Goal: Task Accomplishment & Management: Complete application form

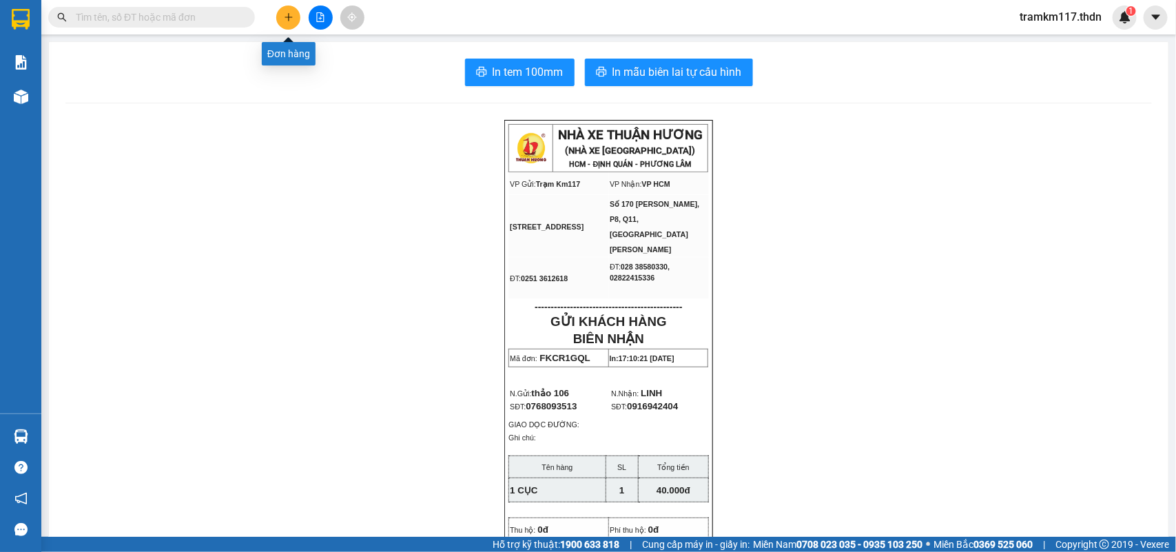
click at [286, 19] on icon "plus" at bounding box center [289, 17] width 10 height 10
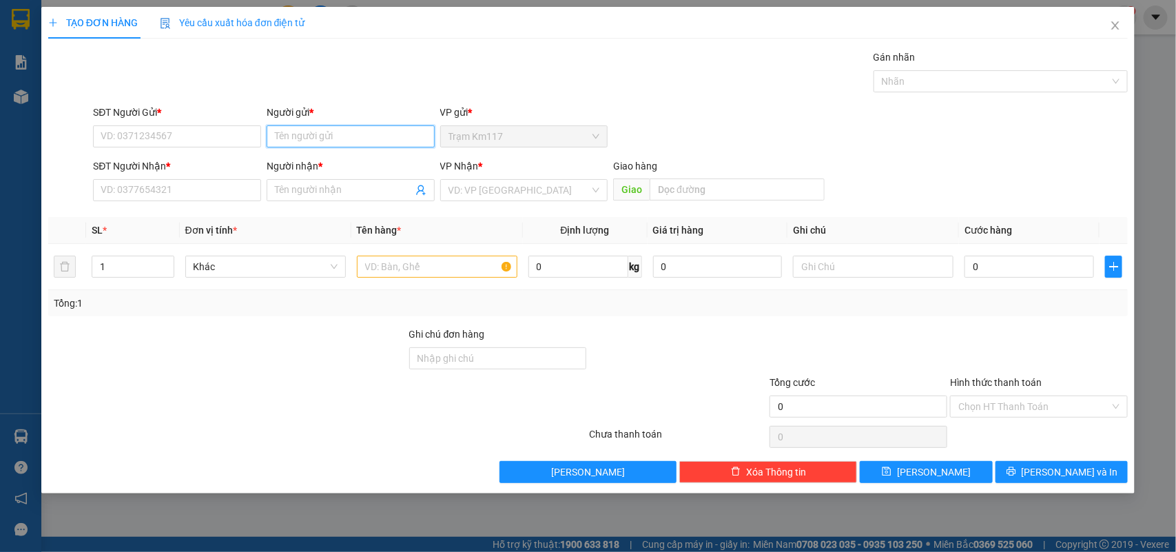
click at [326, 138] on input "Người gửi *" at bounding box center [351, 136] width 168 height 22
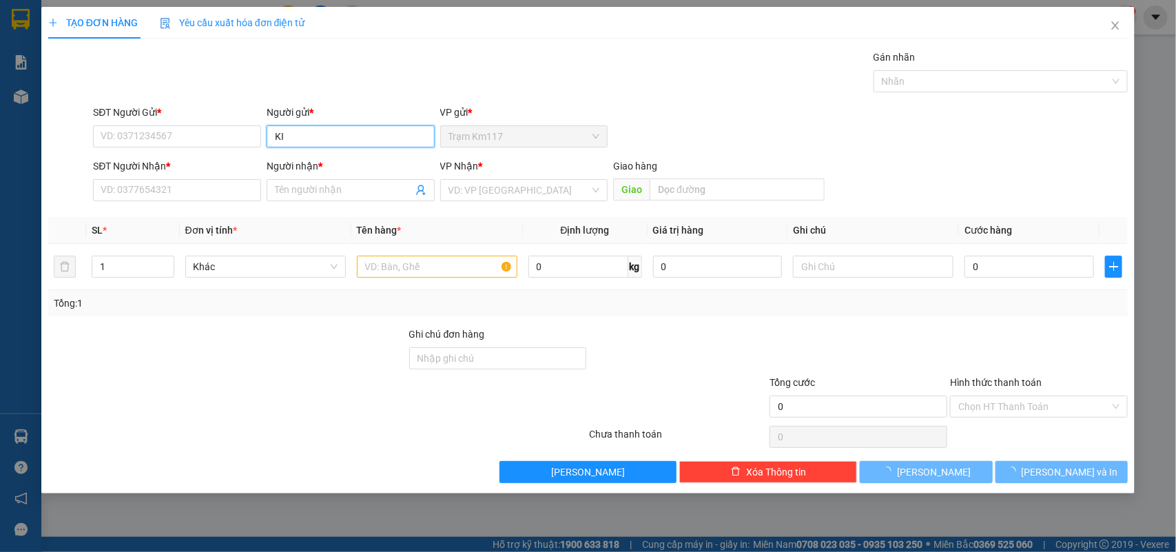
type input "K"
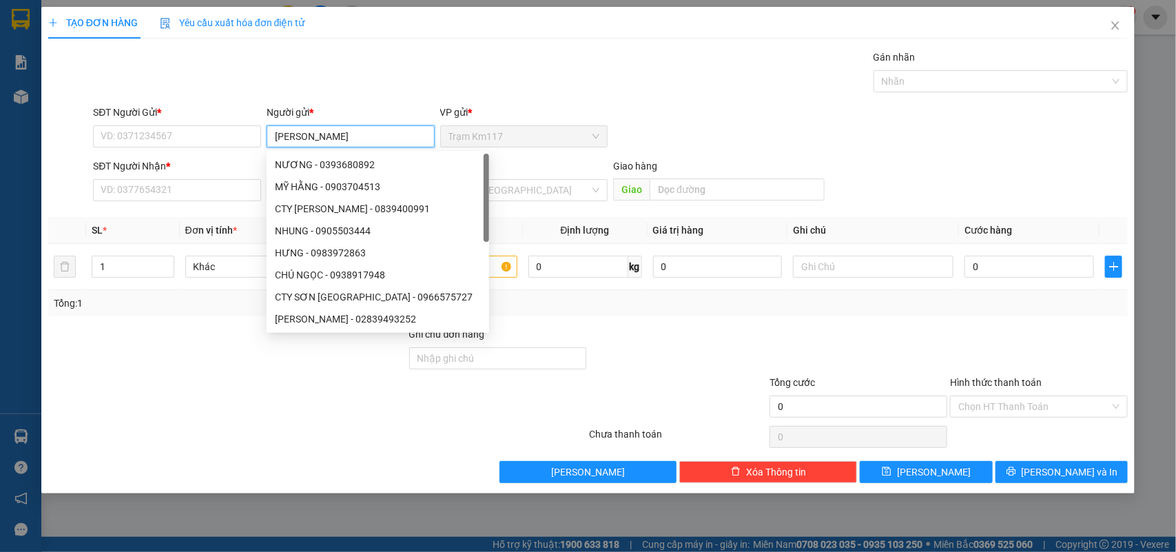
type input "[PERSON_NAME]"
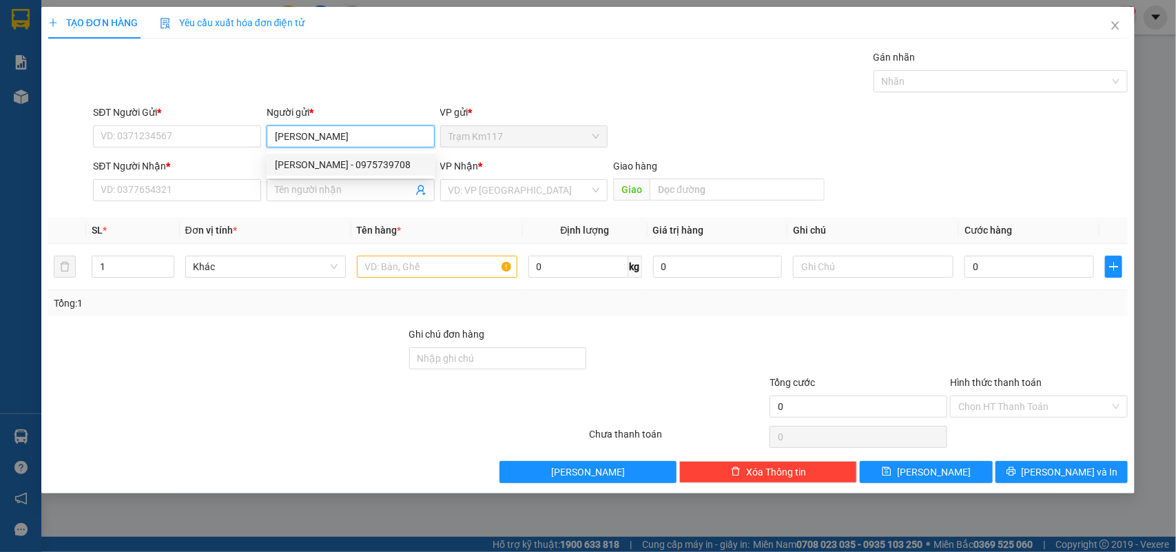
click at [351, 163] on div "[PERSON_NAME] - 0975739708" at bounding box center [351, 164] width 152 height 15
type input "0975739708"
type input "[PERSON_NAME]"
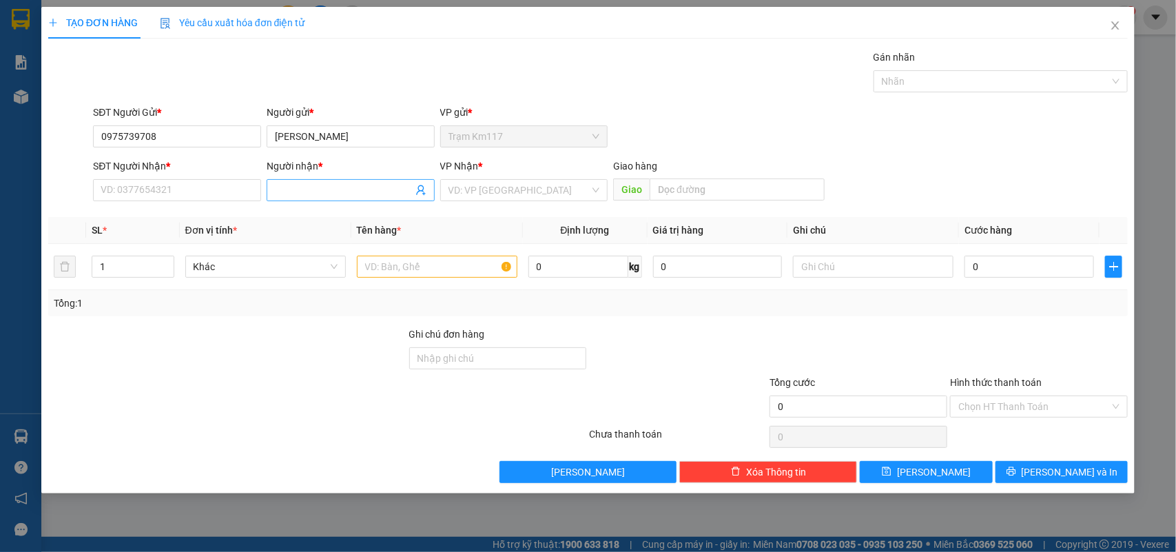
click at [425, 194] on icon "user-add" at bounding box center [420, 190] width 11 height 11
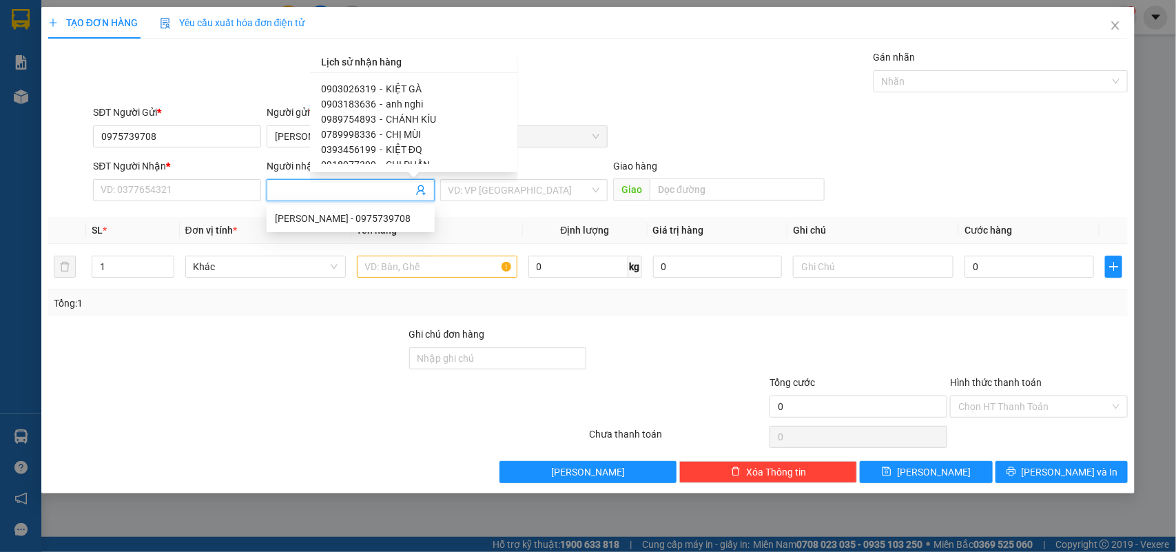
click at [365, 90] on span "0903026319" at bounding box center [348, 88] width 55 height 11
type input "0903026319"
type input "KIỆT GÀ"
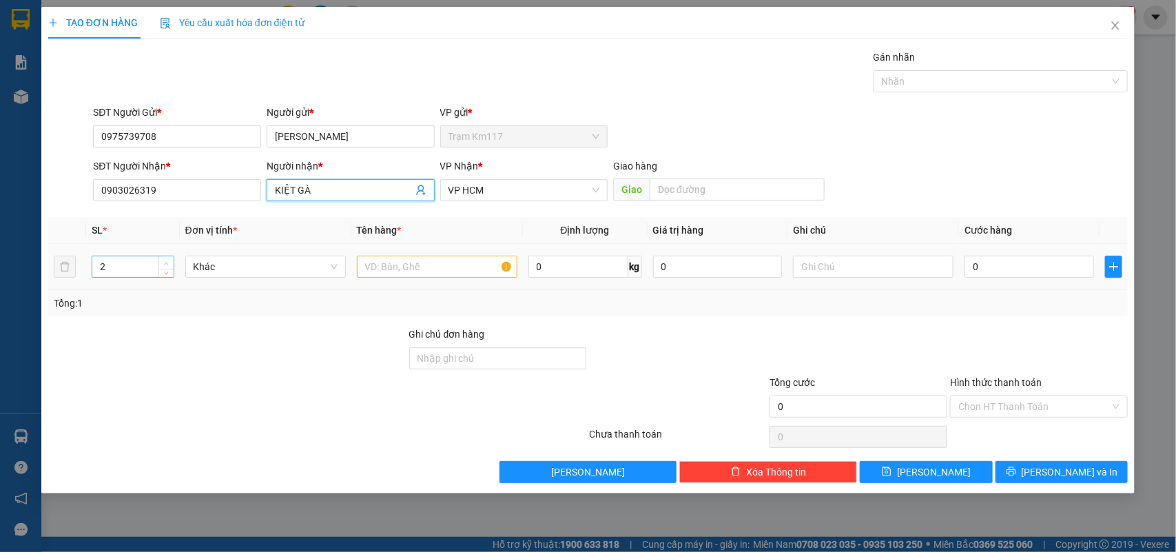
click at [171, 260] on span "Increase Value" at bounding box center [165, 262] width 15 height 12
type input "3"
click at [171, 260] on span "Increase Value" at bounding box center [165, 262] width 15 height 12
click at [428, 270] on input "text" at bounding box center [437, 267] width 160 height 22
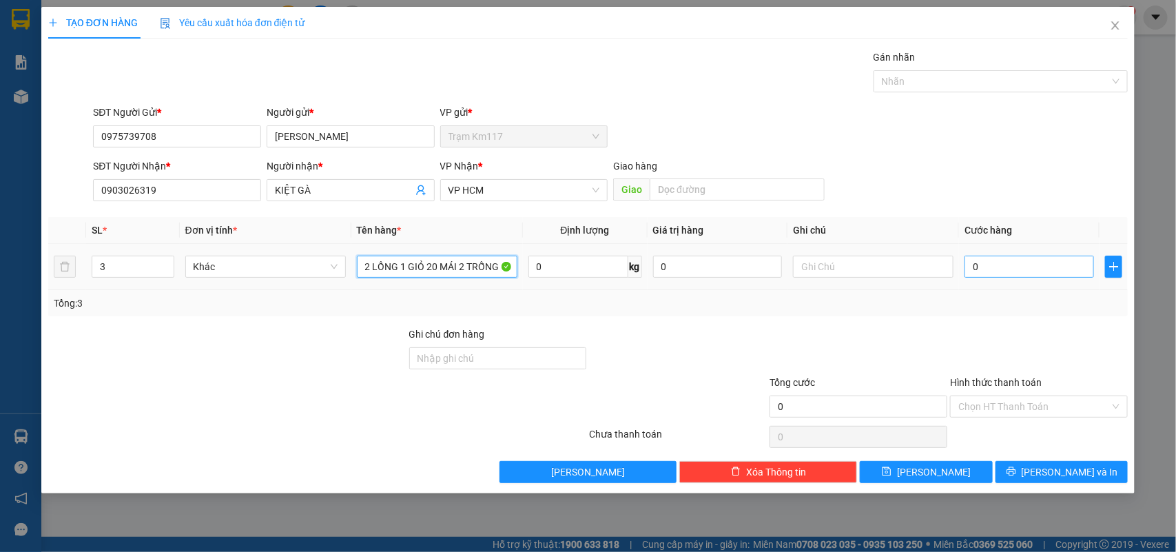
type input "2 LỒNG 1 GIỎ 20 MÁI 2 TRỐNG"
click at [1003, 273] on input "0" at bounding box center [1028, 267] width 129 height 22
type input "3"
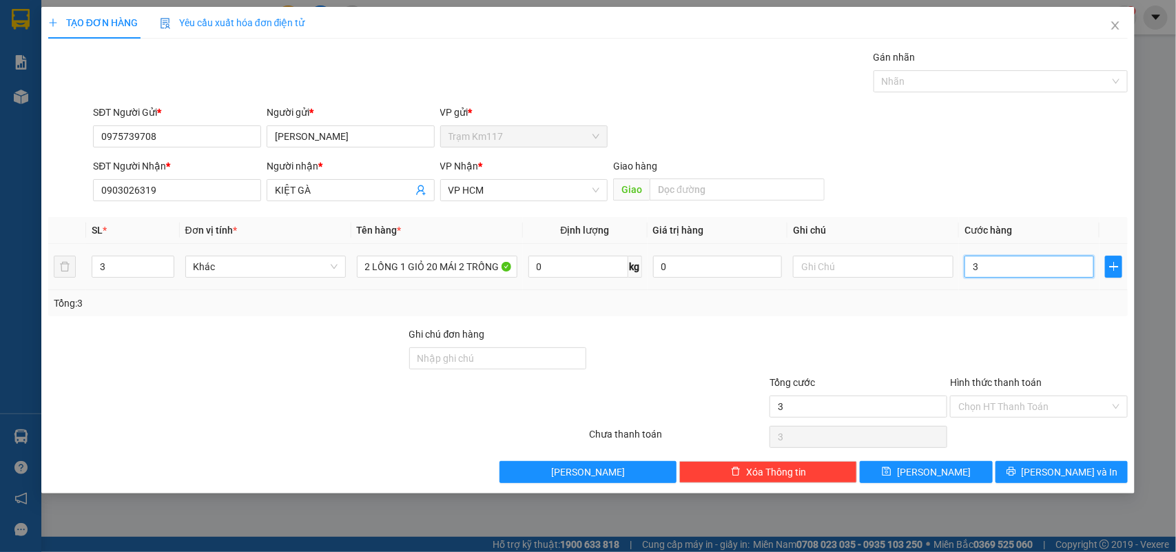
type input "34"
type input "340"
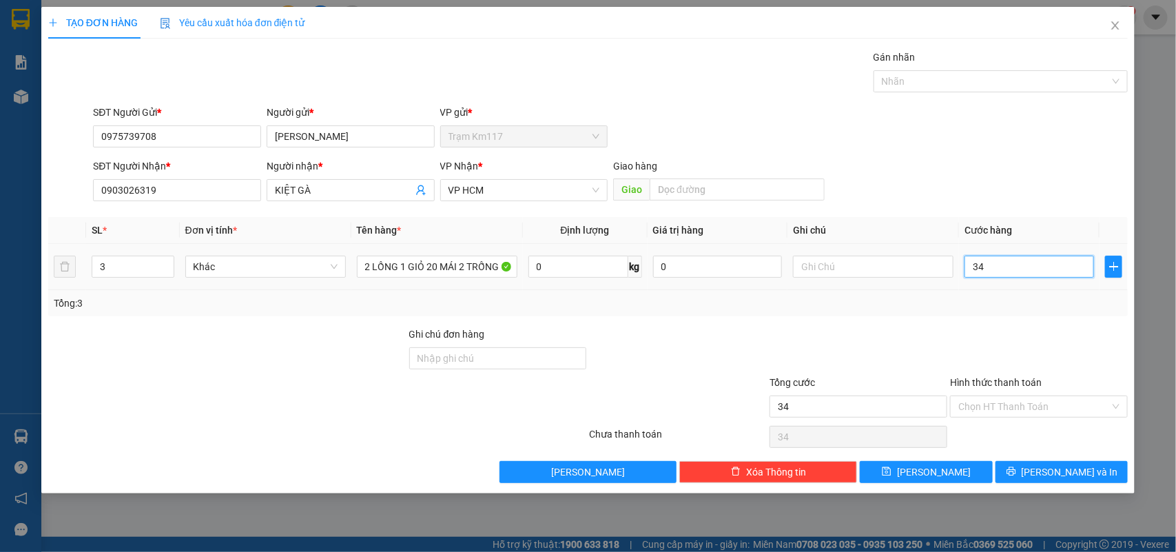
type input "340"
type input "3.400"
type input "34.000"
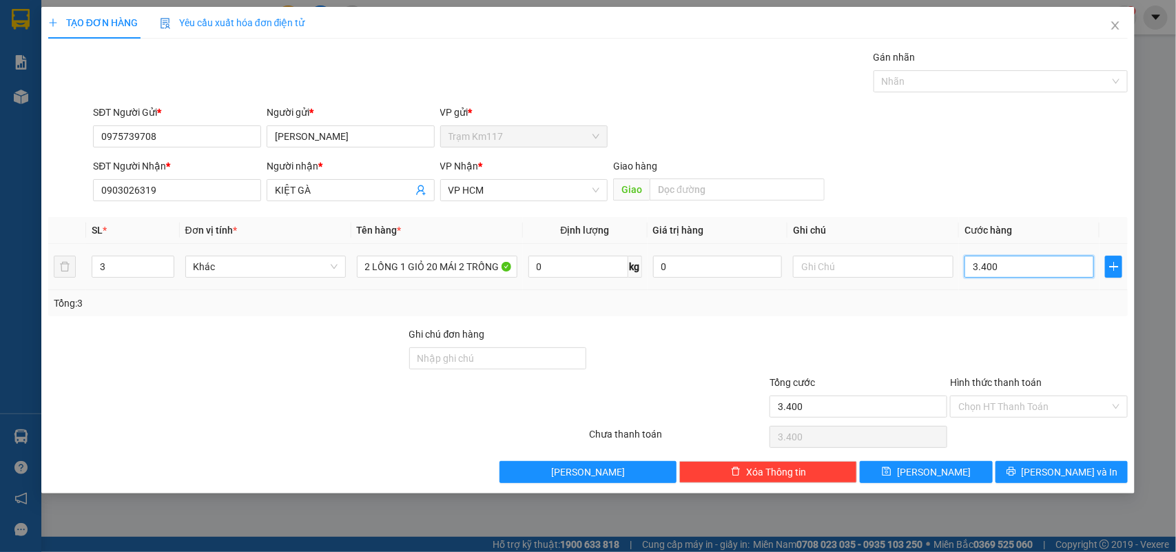
type input "34.000"
type input "340.000"
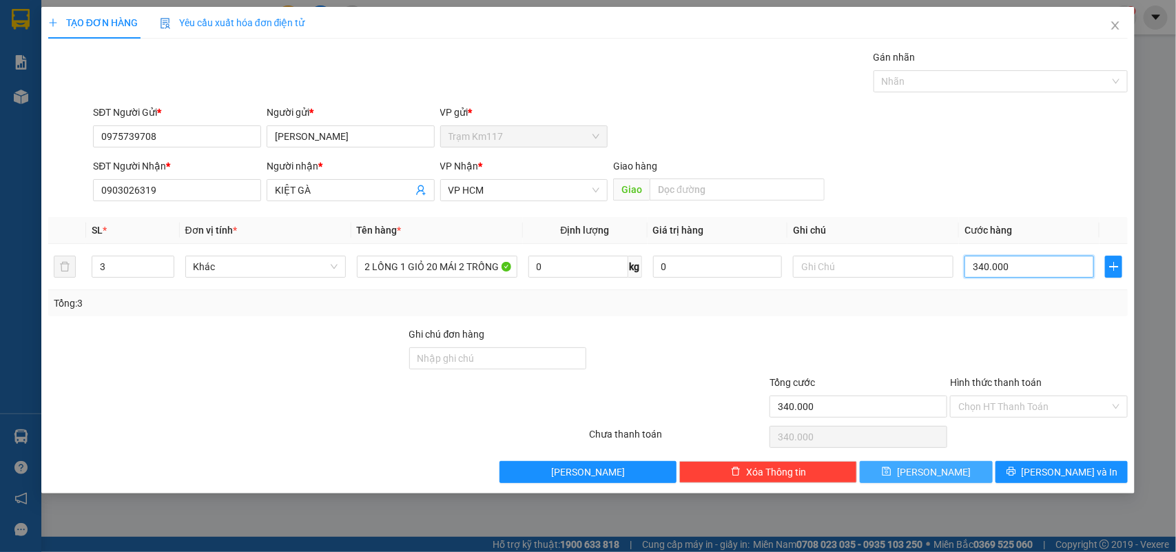
type input "340.000"
click at [957, 472] on button "[PERSON_NAME]" at bounding box center [926, 472] width 132 height 22
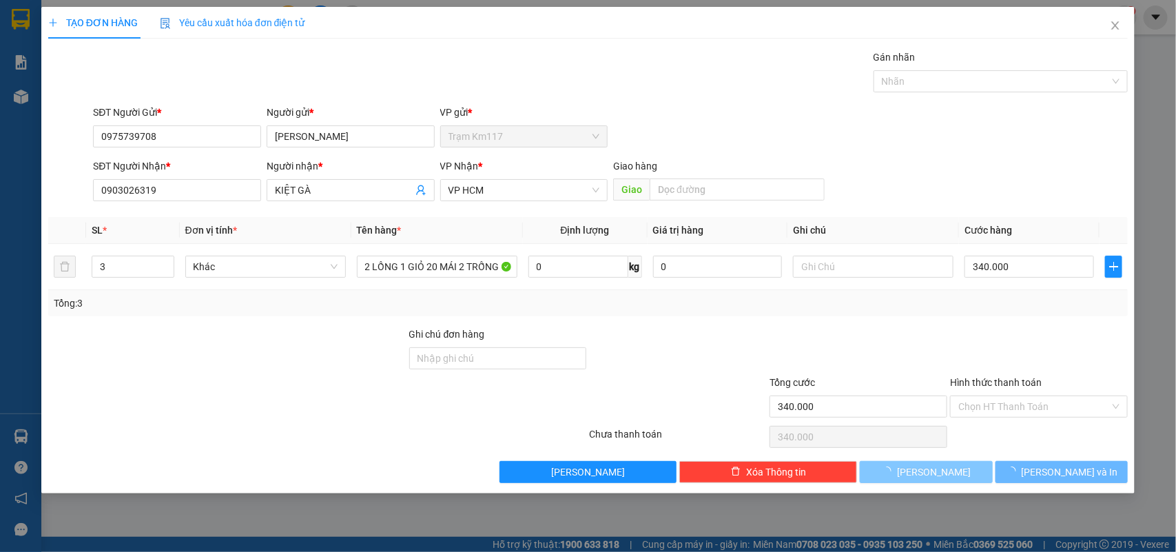
type input "1"
type input "0"
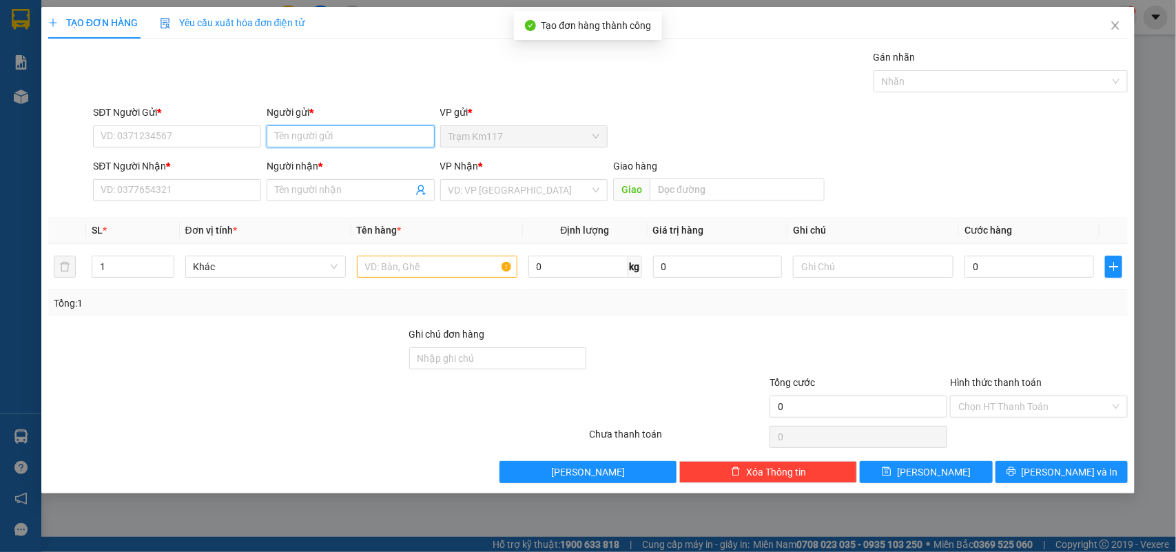
click at [322, 134] on input "Người gửi *" at bounding box center [351, 136] width 168 height 22
type input "CHÍ NHỤC"
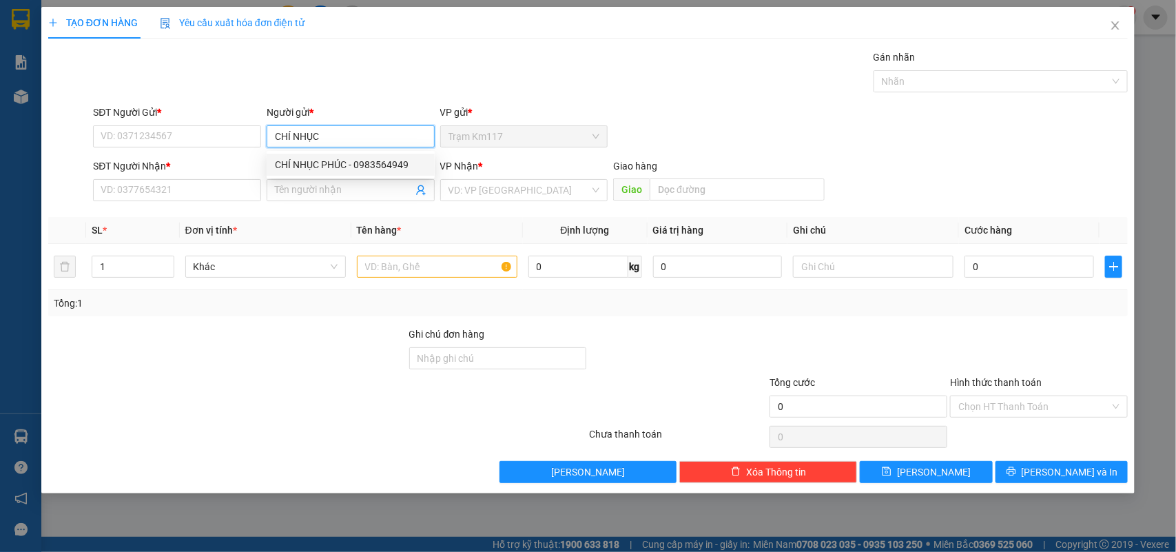
click at [328, 164] on div "CHÍ NHỤC PHÚC - 0983564949" at bounding box center [351, 164] width 152 height 15
type input "0983564949"
type input "CHÍ NHỤC PHÚC"
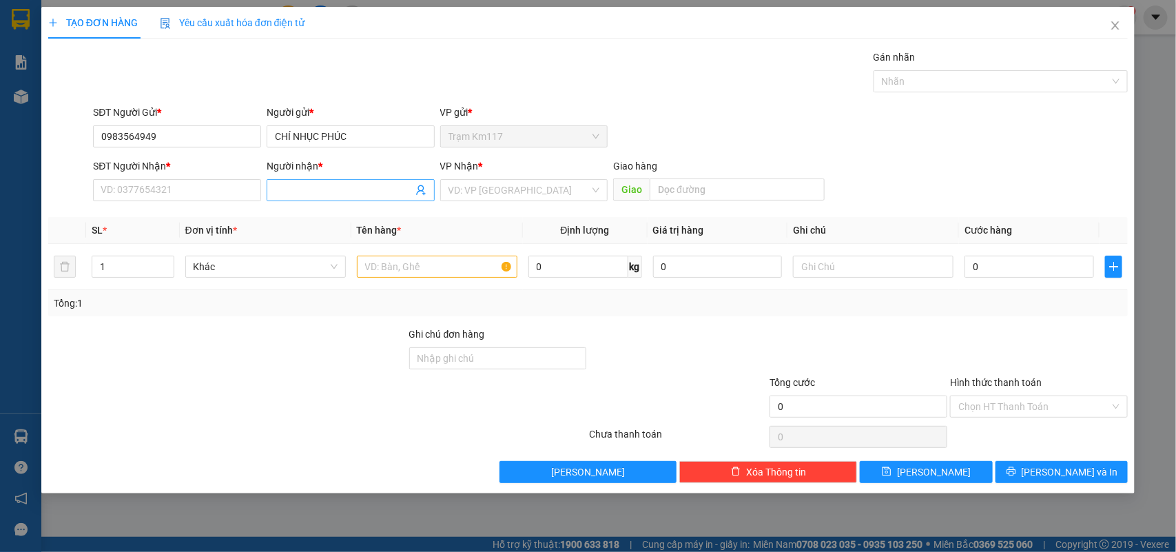
click at [415, 189] on icon "user-add" at bounding box center [420, 190] width 11 height 11
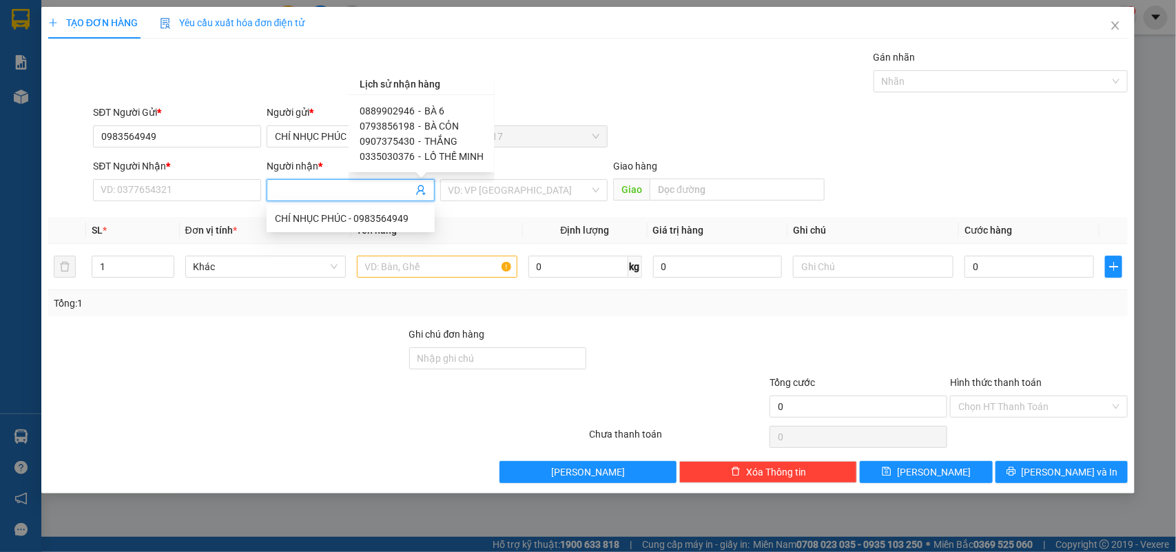
click at [397, 108] on span "0889902946" at bounding box center [387, 110] width 55 height 11
type input "0889902946"
type input "BÀ 6"
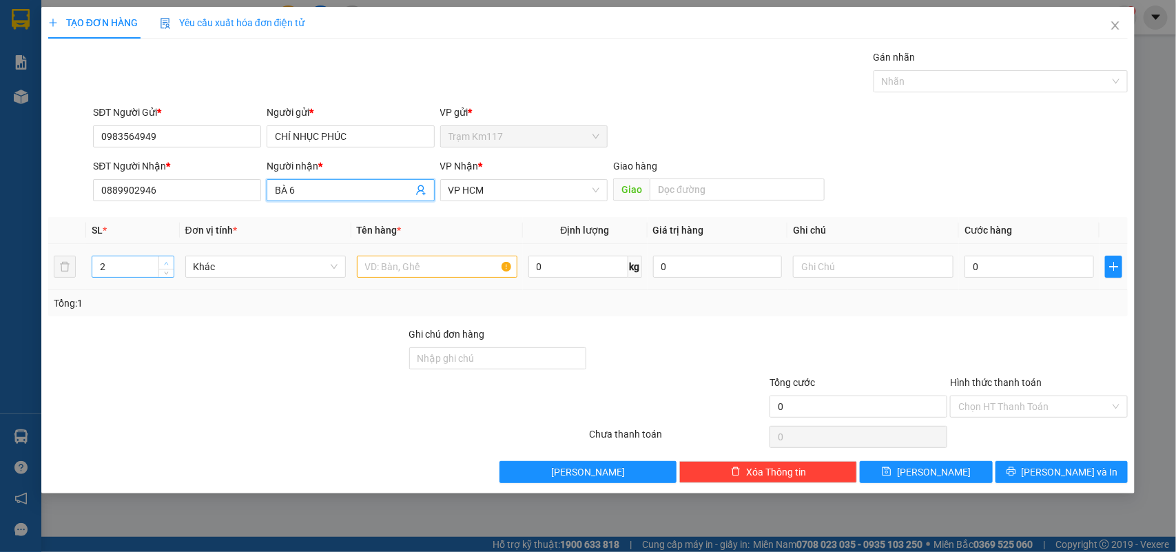
click at [163, 265] on span "up" at bounding box center [167, 263] width 8 height 8
type input "3"
click at [163, 264] on span "up" at bounding box center [167, 263] width 8 height 8
click at [462, 269] on input "text" at bounding box center [437, 267] width 160 height 22
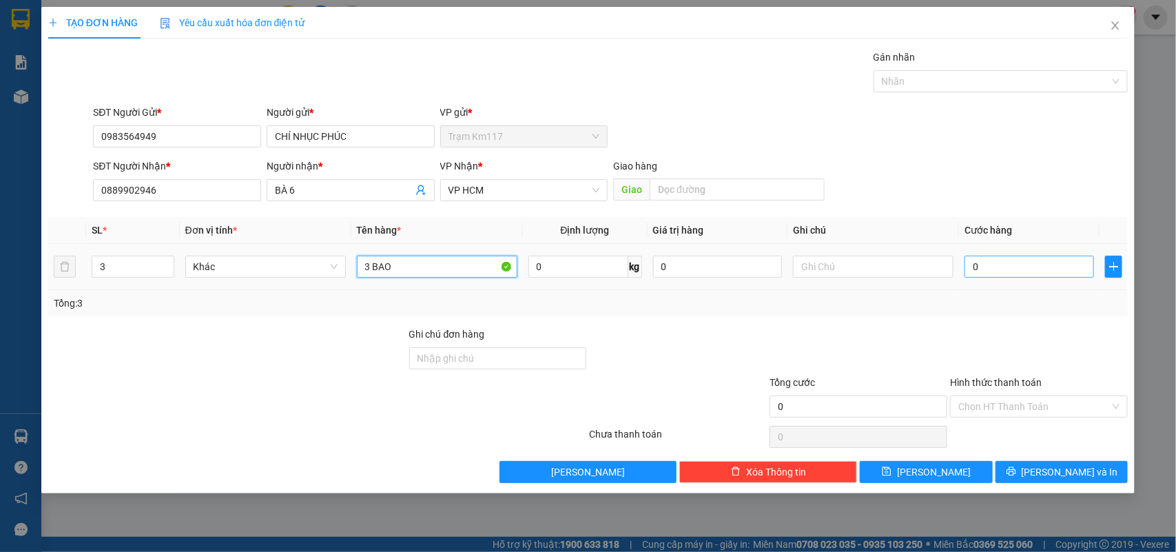
type input "3 BAO"
click at [984, 265] on input "0" at bounding box center [1028, 267] width 129 height 22
type input "9"
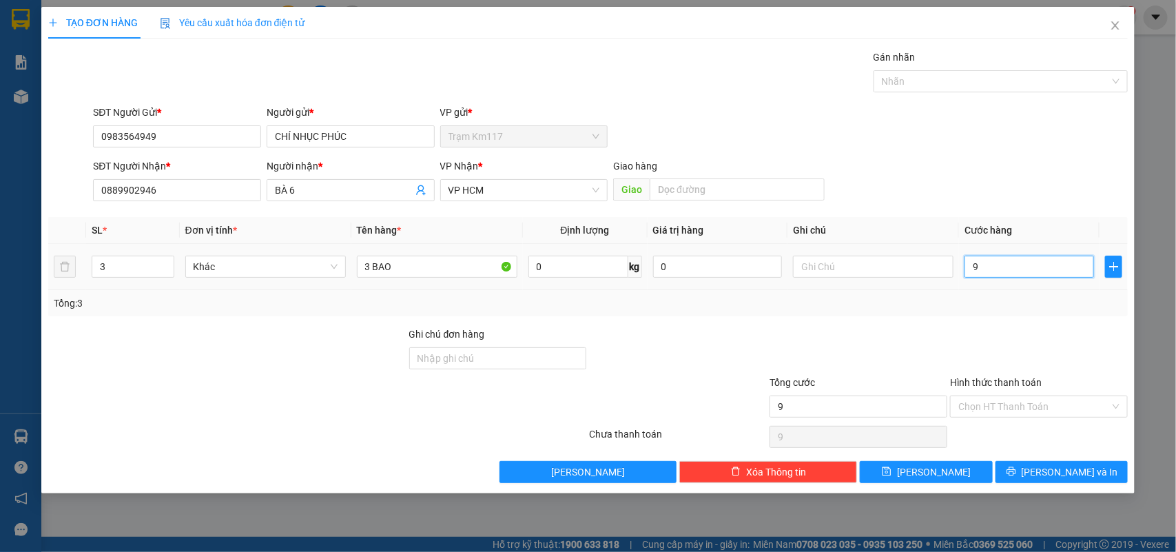
type input "90"
type input "900"
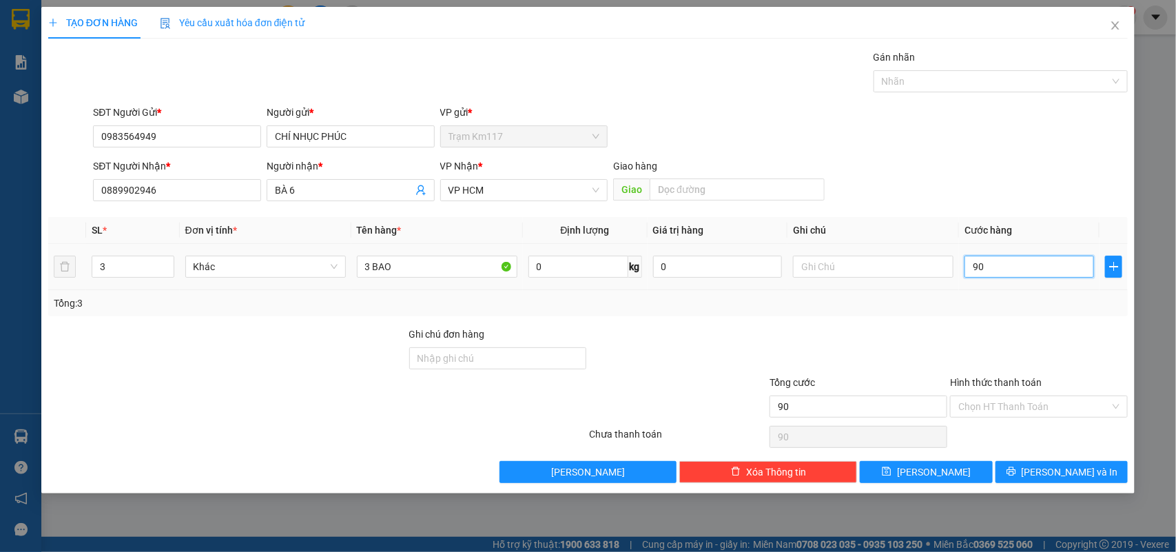
type input "900"
type input "9.000"
type input "90.000"
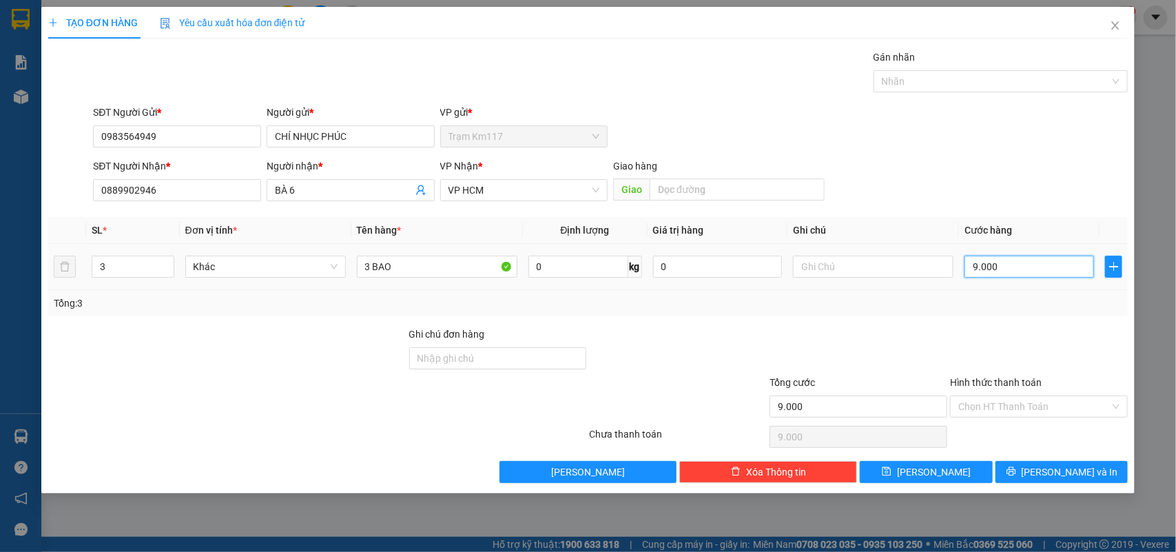
type input "90.000"
click at [928, 472] on span "[PERSON_NAME]" at bounding box center [934, 471] width 74 height 15
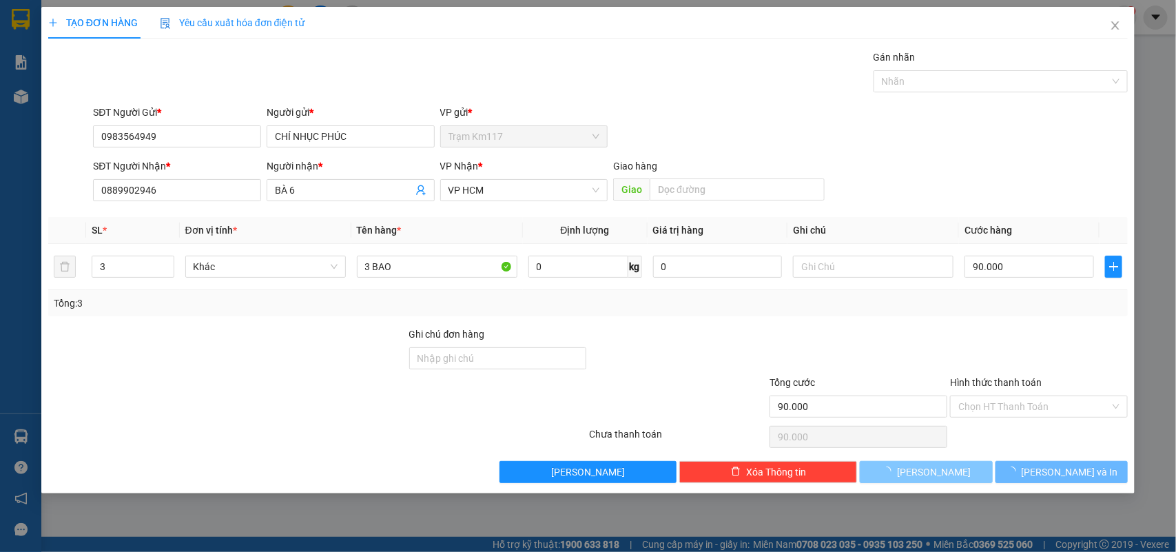
type input "1"
type input "0"
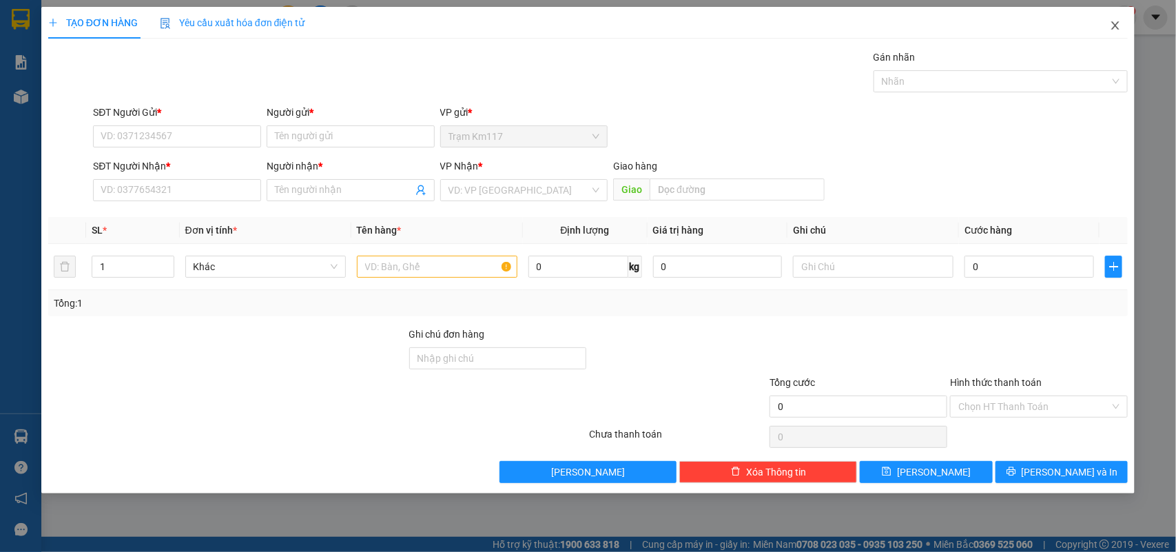
click at [1118, 25] on icon "close" at bounding box center [1115, 25] width 11 height 11
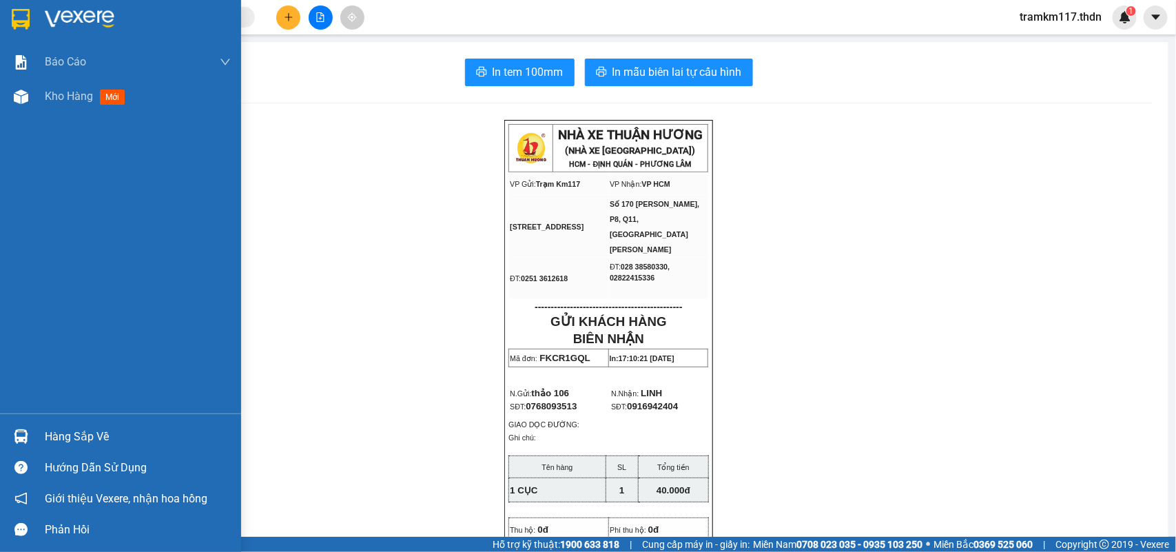
click at [19, 21] on img at bounding box center [21, 19] width 18 height 21
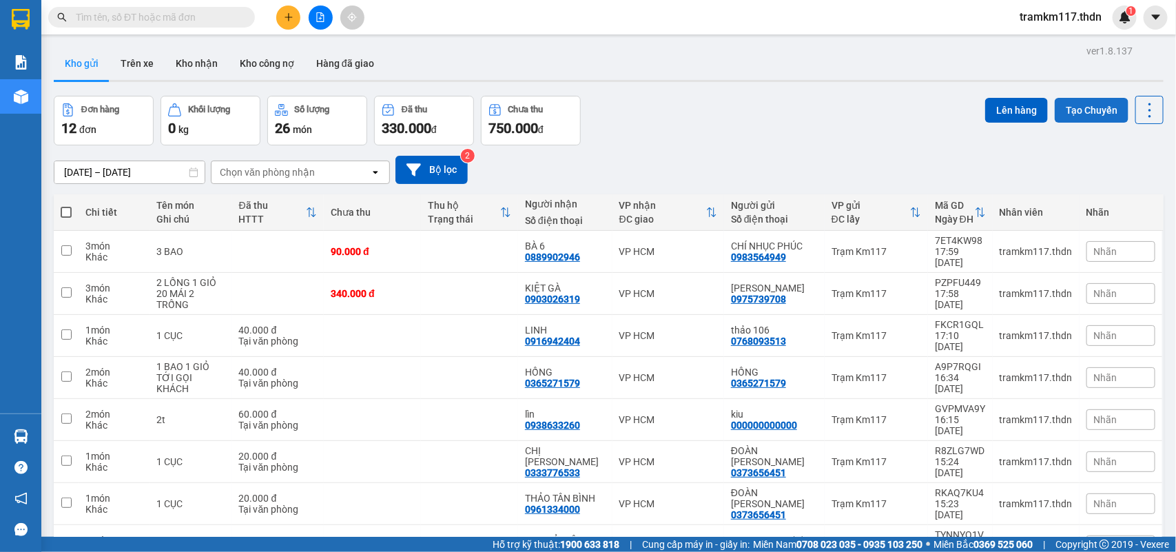
click at [1059, 107] on button "Tạo Chuyến" at bounding box center [1092, 110] width 74 height 25
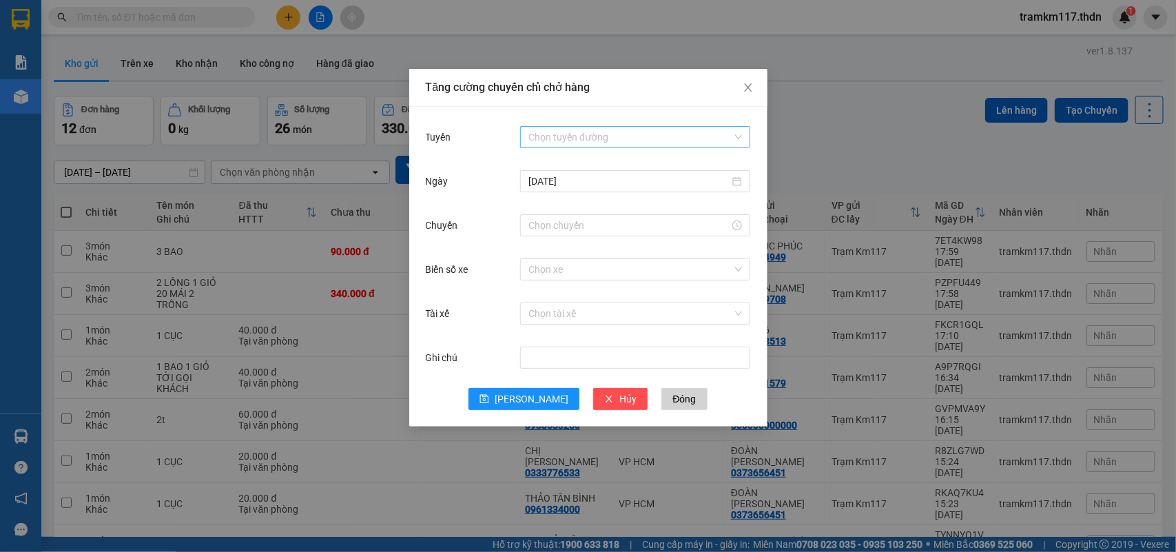
click at [598, 138] on input "Tuyến" at bounding box center [630, 137] width 204 height 21
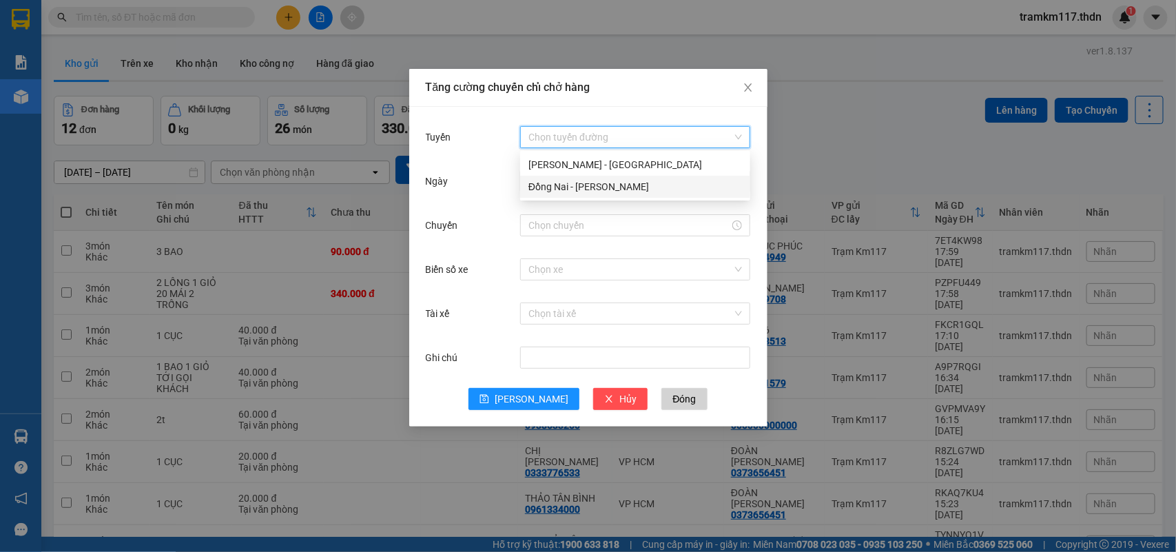
click at [580, 183] on div "Đồng Nai - [PERSON_NAME]" at bounding box center [635, 186] width 214 height 15
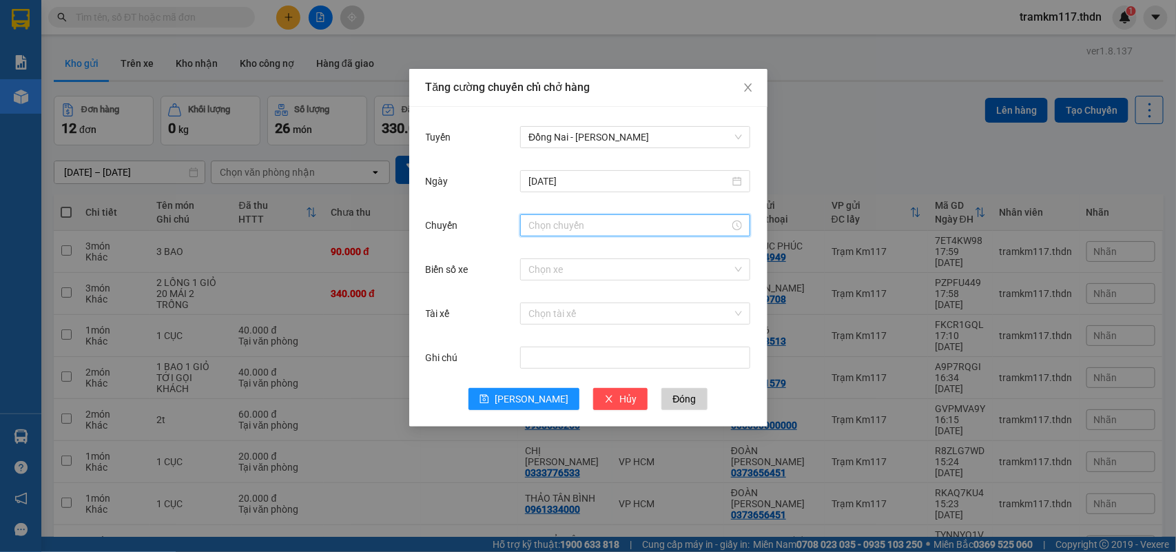
click at [579, 231] on input "Chuyến" at bounding box center [628, 225] width 201 height 15
click at [532, 256] on div "18" at bounding box center [539, 254] width 39 height 19
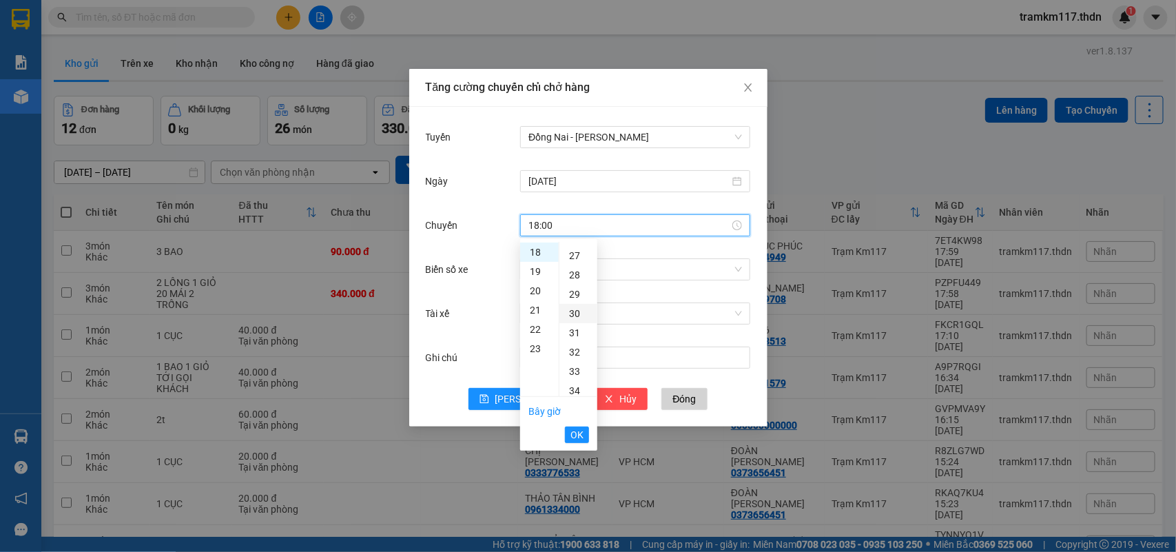
click at [573, 311] on div "30" at bounding box center [578, 313] width 38 height 19
type input "18:30"
click at [580, 438] on span "OK" at bounding box center [576, 434] width 13 height 15
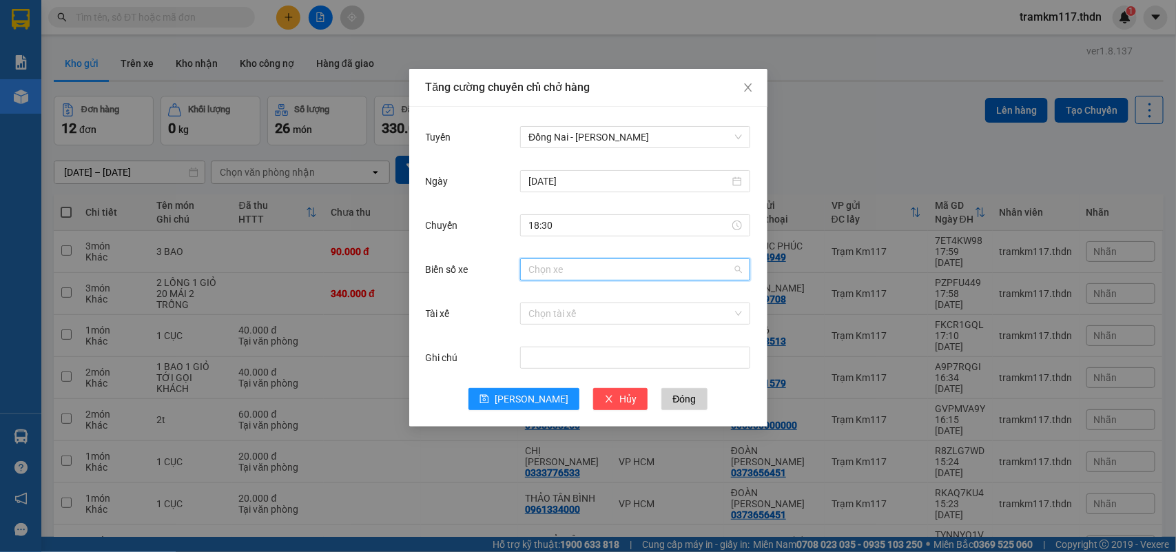
click at [546, 265] on input "Biển số xe" at bounding box center [630, 269] width 204 height 21
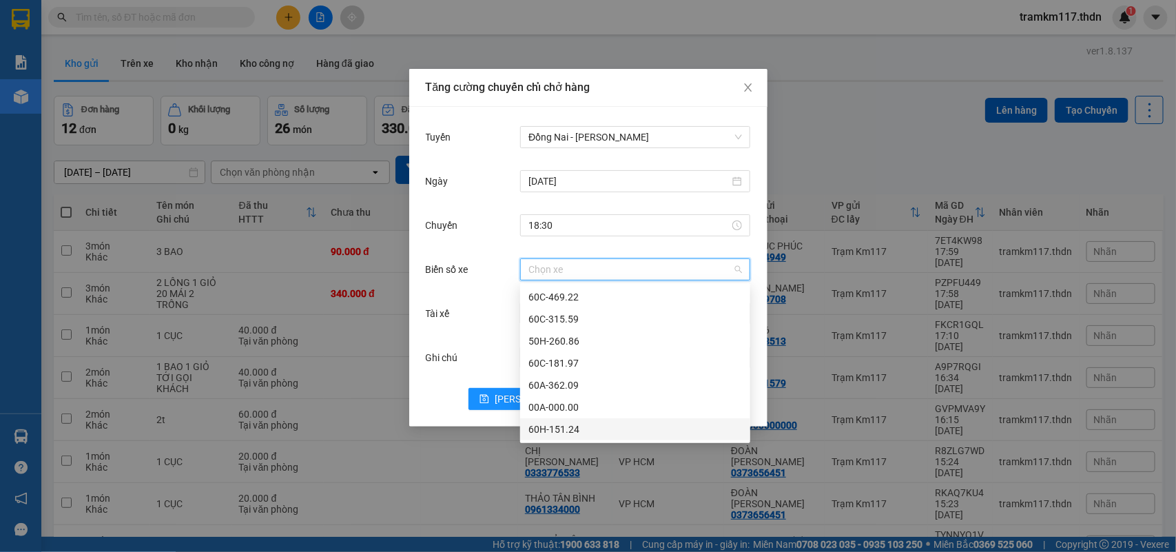
click at [545, 425] on div "60H-151.24" at bounding box center [635, 429] width 214 height 15
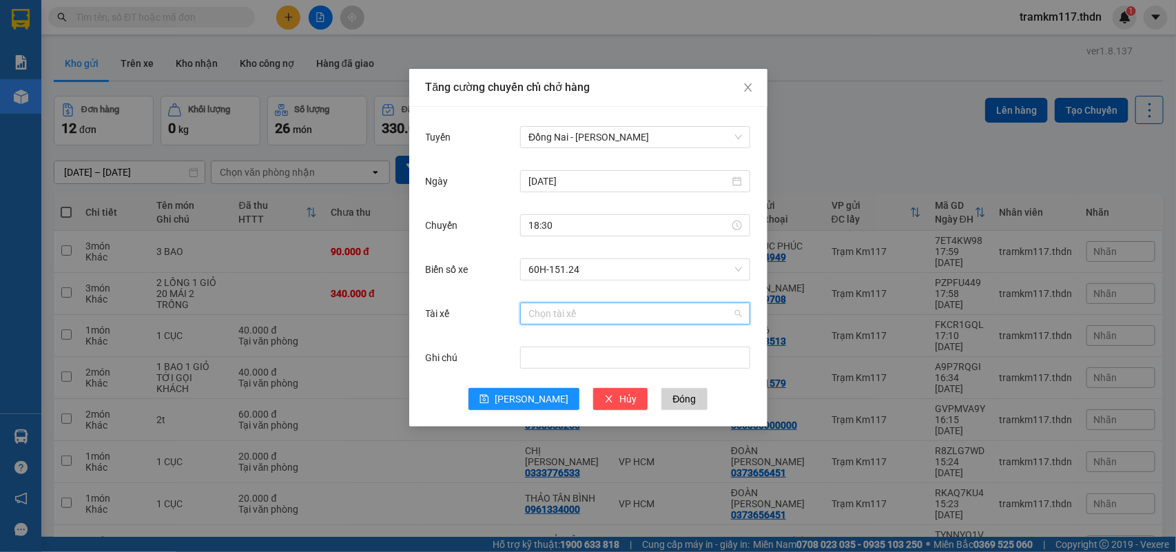
click at [541, 318] on input "Tài xế" at bounding box center [630, 313] width 204 height 21
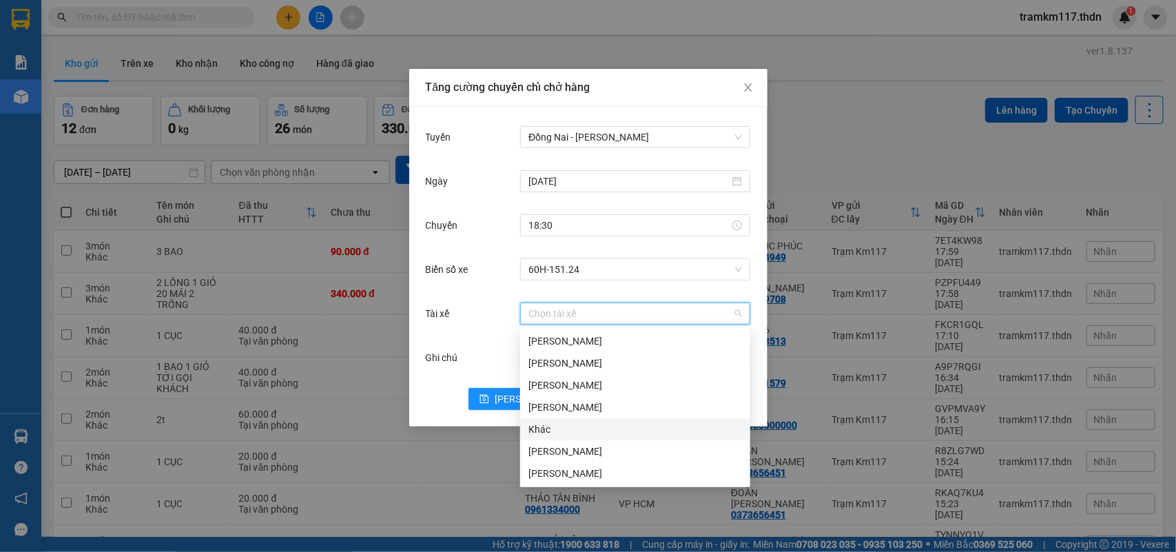
click at [544, 428] on div "Khác" at bounding box center [635, 429] width 214 height 15
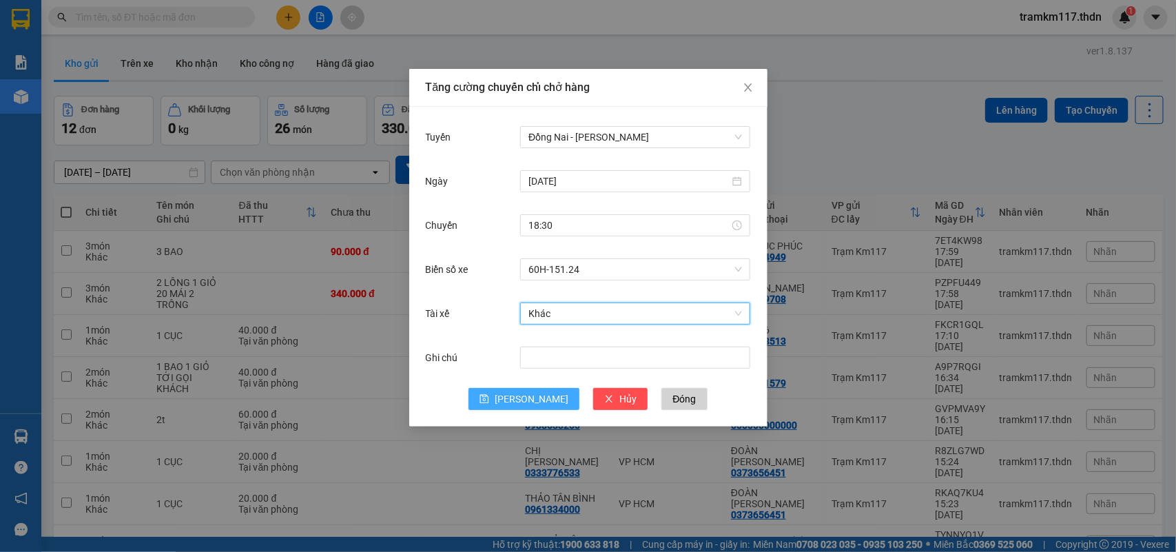
click at [537, 397] on span "[PERSON_NAME]" at bounding box center [532, 398] width 74 height 15
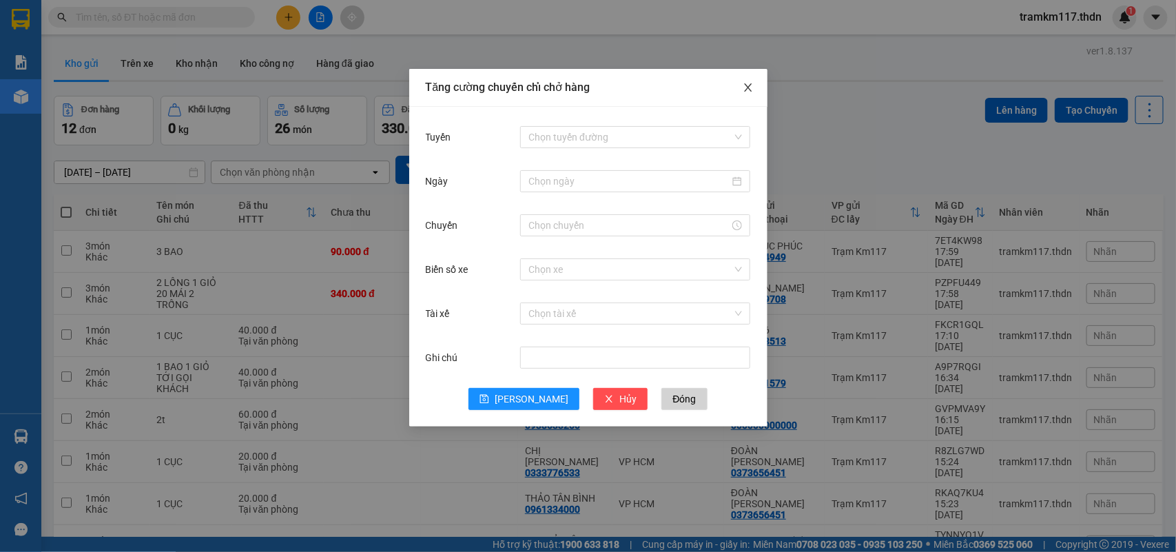
click at [749, 87] on icon "close" at bounding box center [748, 87] width 8 height 8
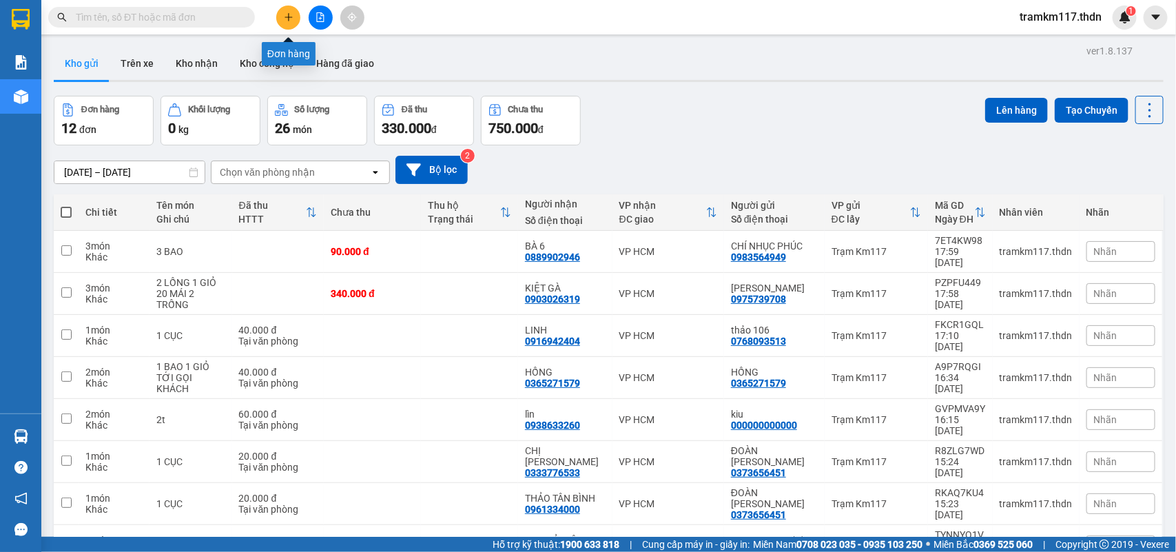
click at [290, 17] on icon "plus" at bounding box center [288, 17] width 8 height 1
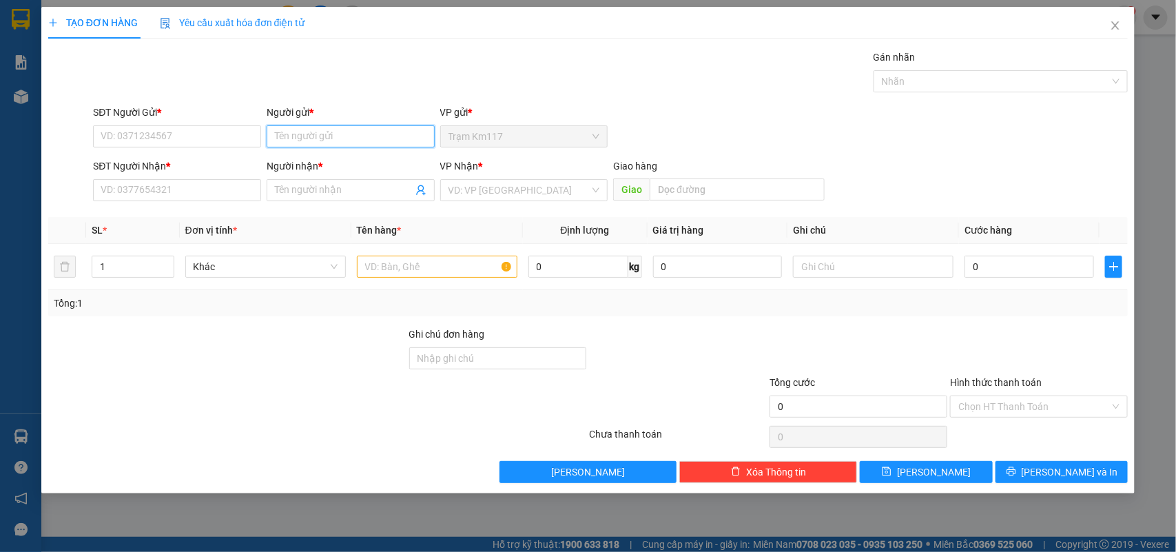
click at [287, 136] on input "Người gửi *" at bounding box center [351, 136] width 168 height 22
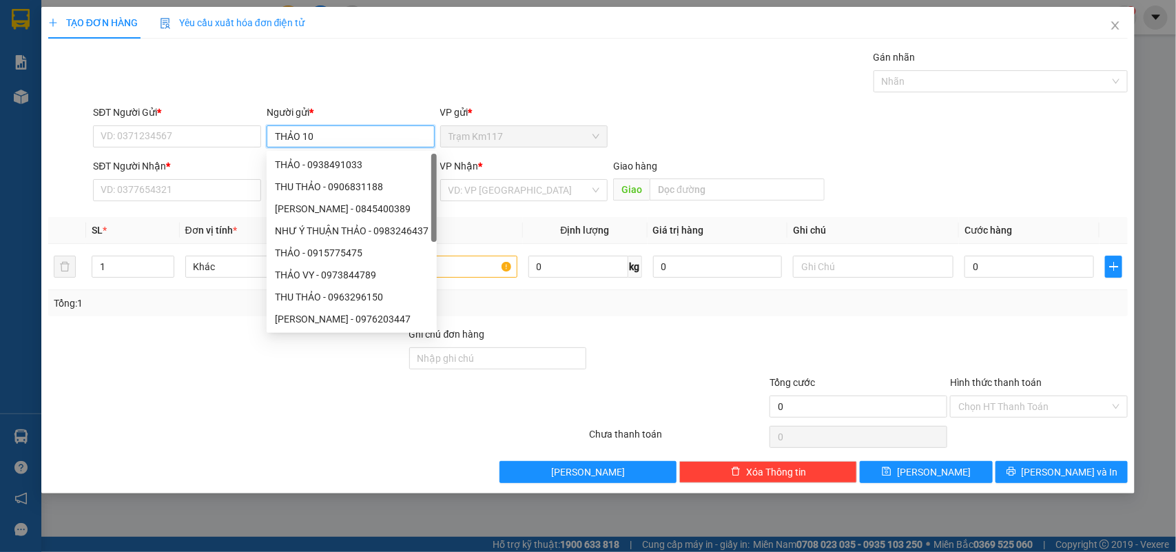
type input "THẢO 106"
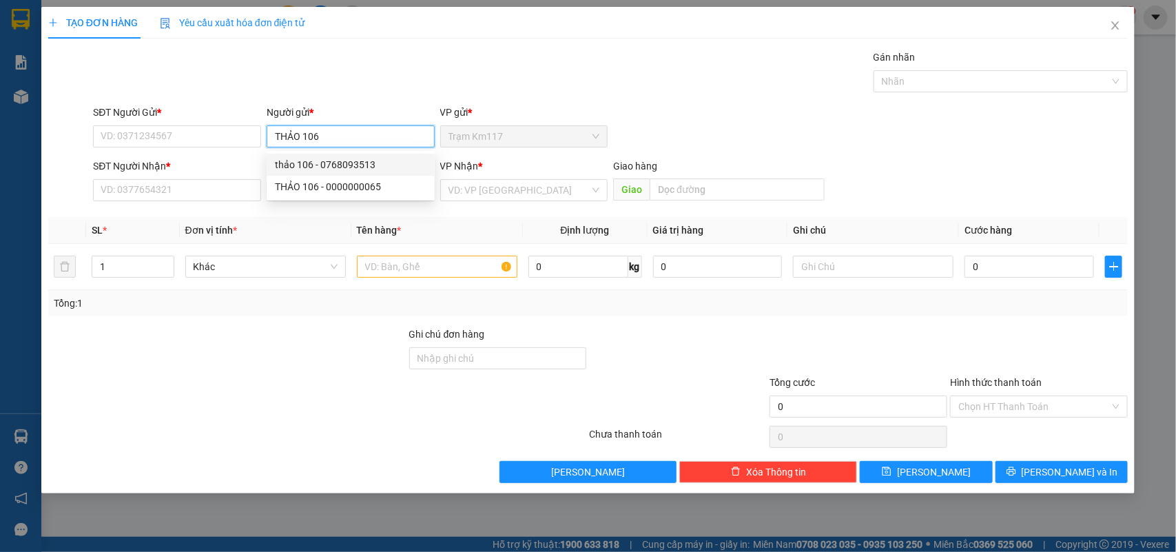
click at [324, 160] on div "thảo 106 - 0768093513" at bounding box center [351, 164] width 152 height 15
type input "0768093513"
type input "thảo 106"
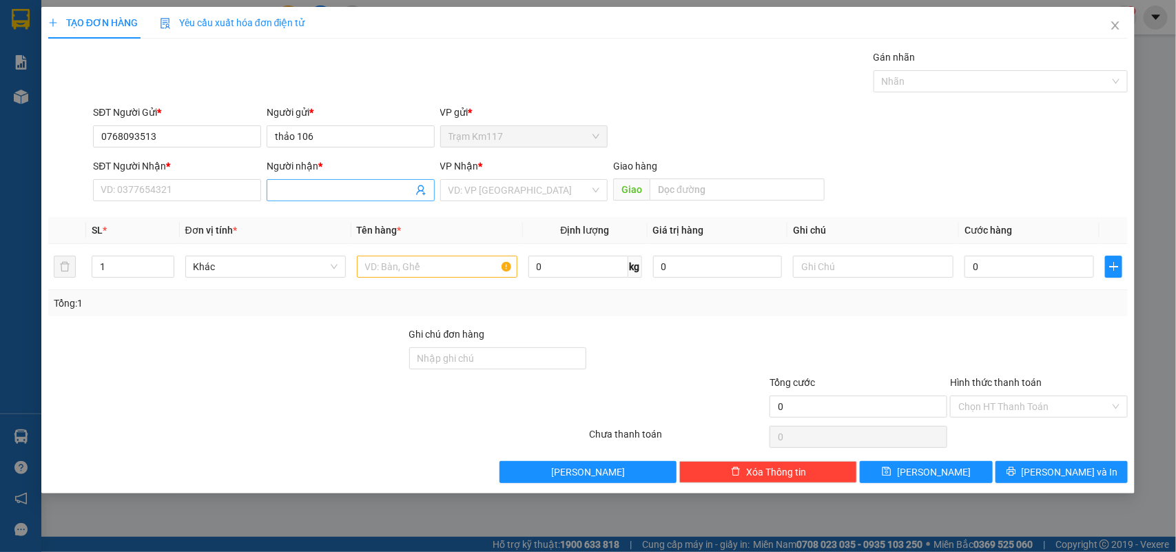
click at [420, 189] on icon "user-add" at bounding box center [420, 190] width 11 height 11
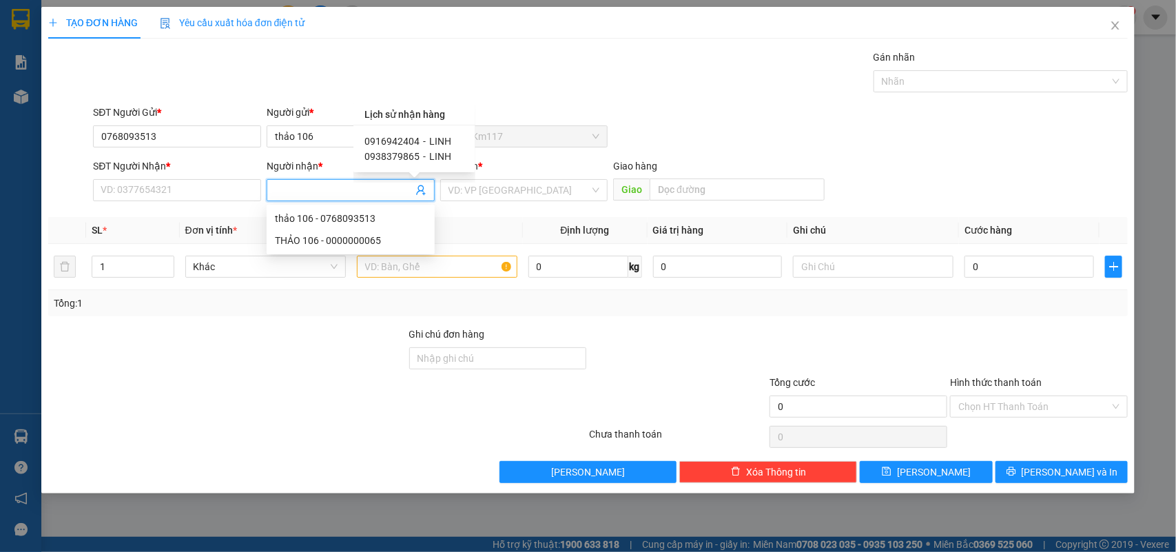
click at [401, 138] on span "0916942404" at bounding box center [391, 141] width 55 height 11
type input "0916942404"
type input "LINH"
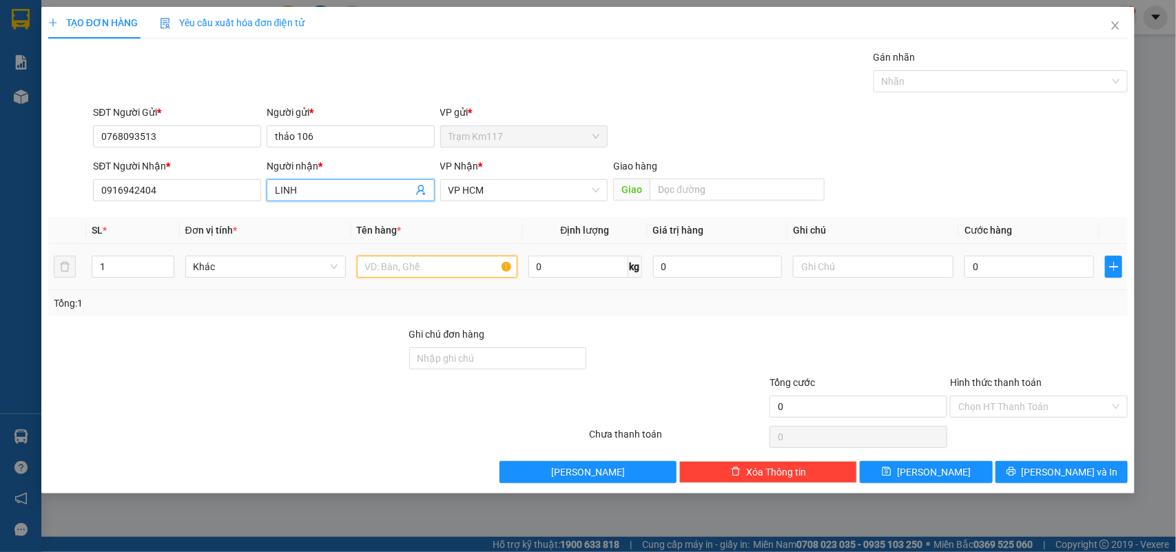
click at [398, 269] on input "text" at bounding box center [437, 267] width 160 height 22
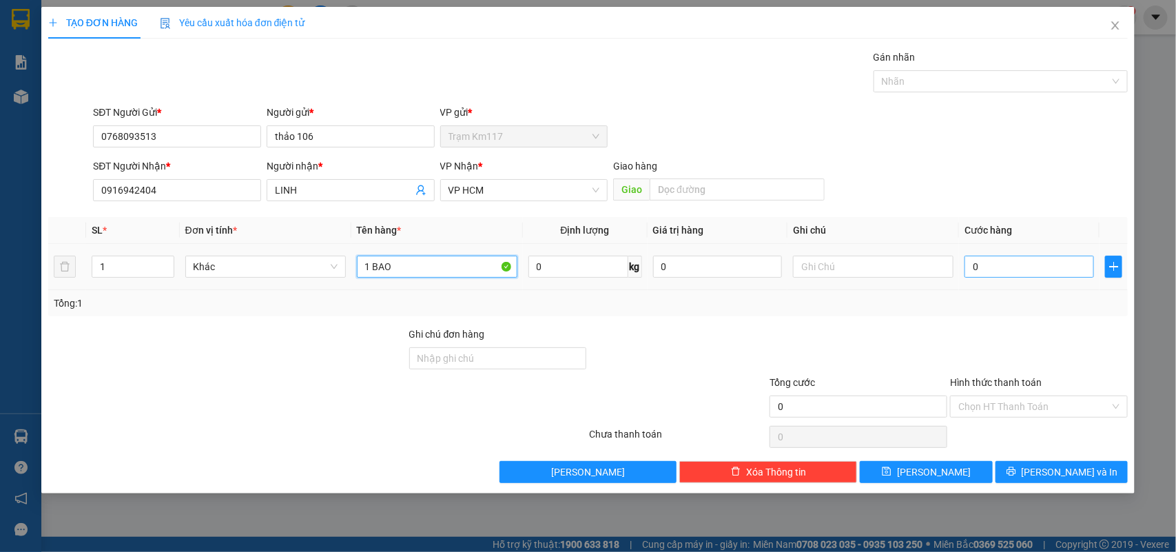
type input "1 BAO"
click at [982, 267] on input "0" at bounding box center [1028, 267] width 129 height 22
type input "5"
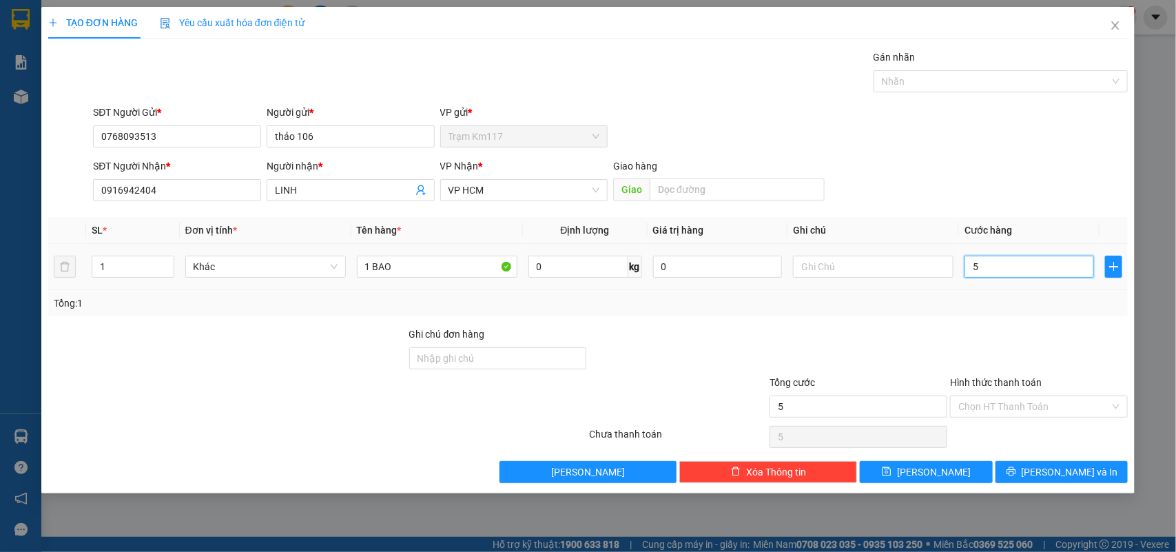
type input "50"
type input "500"
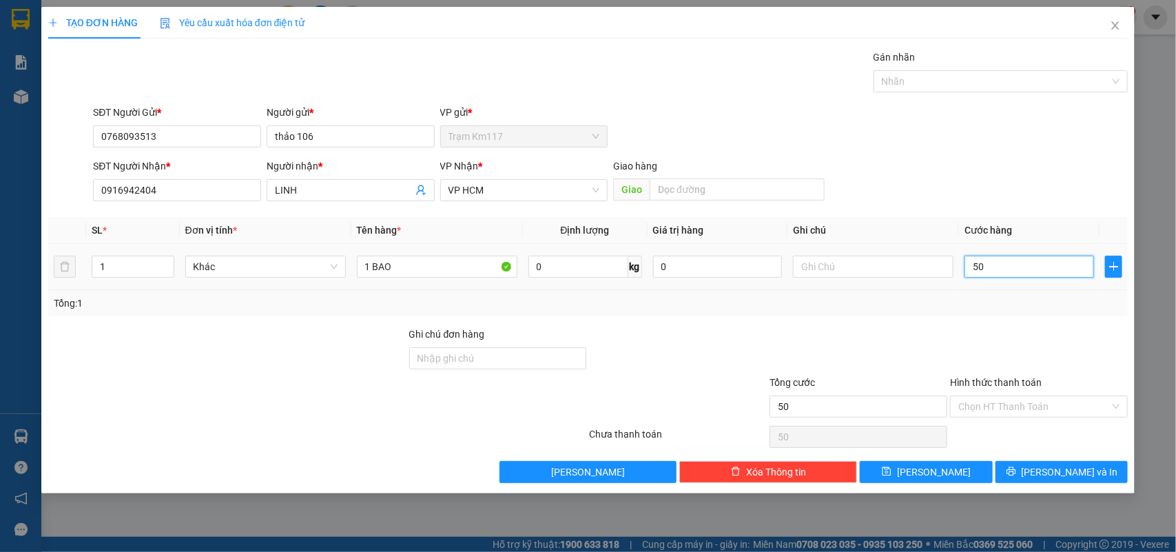
type input "500"
type input "5.000"
type input "50.000"
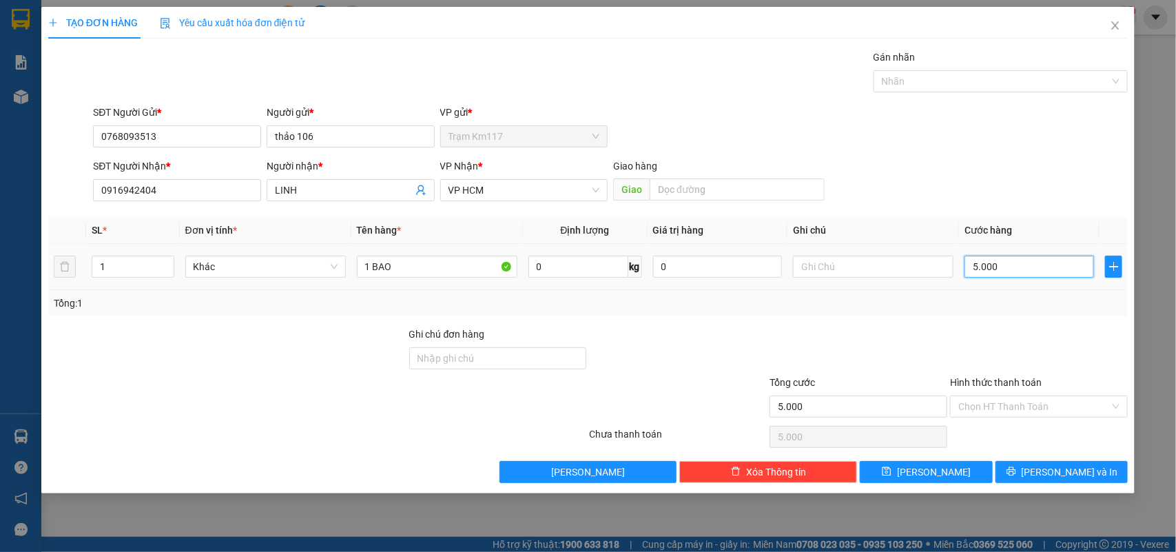
type input "50.000"
click at [1002, 408] on input "Hình thức thanh toán" at bounding box center [1034, 406] width 152 height 21
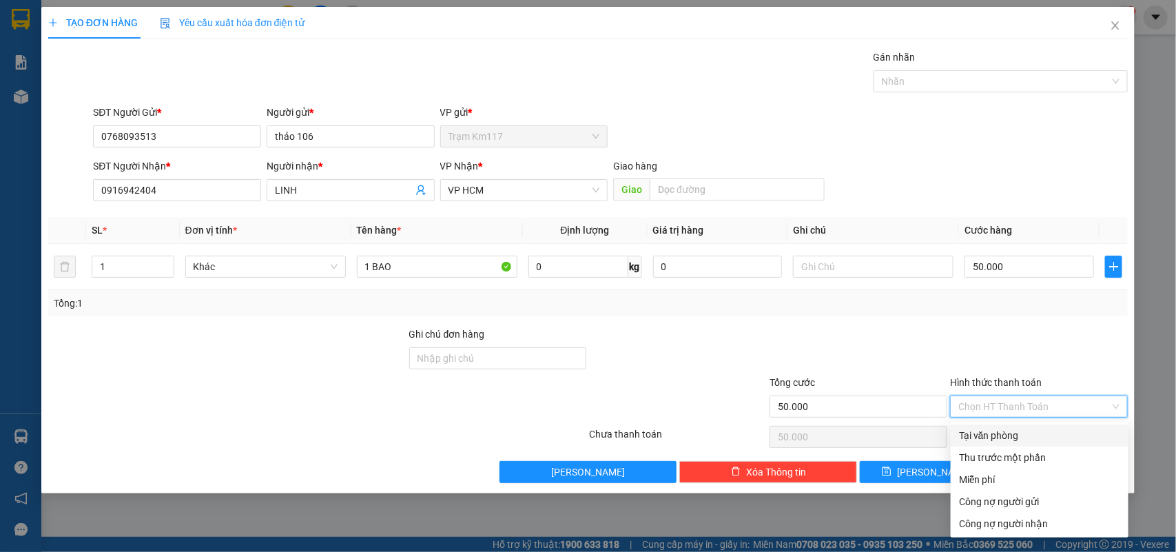
click at [990, 431] on div "Tại văn phòng" at bounding box center [1039, 435] width 161 height 15
type input "0"
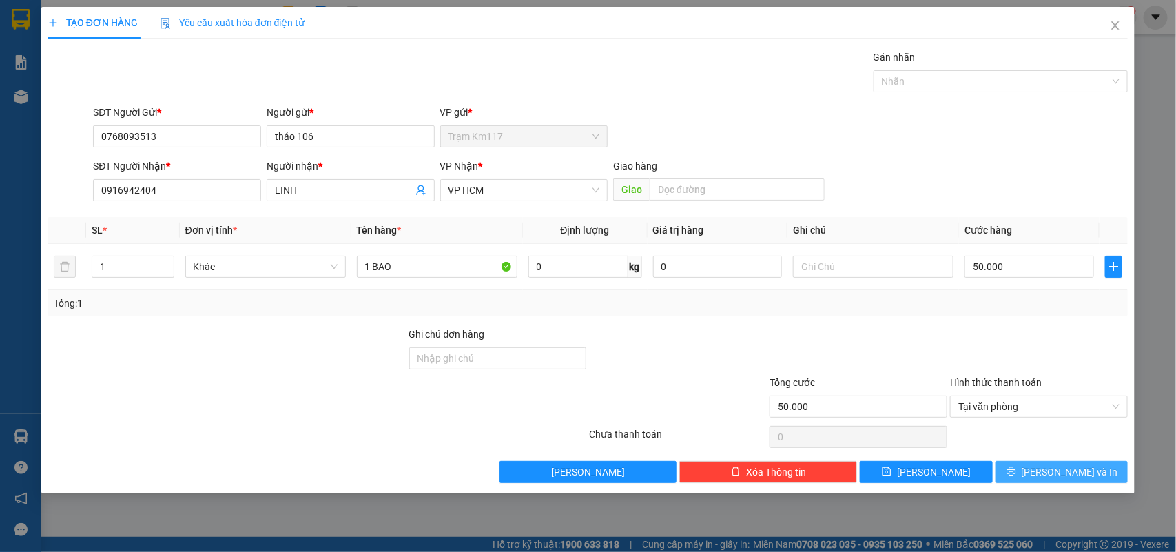
click at [1061, 475] on span "[PERSON_NAME] và In" at bounding box center [1070, 471] width 96 height 15
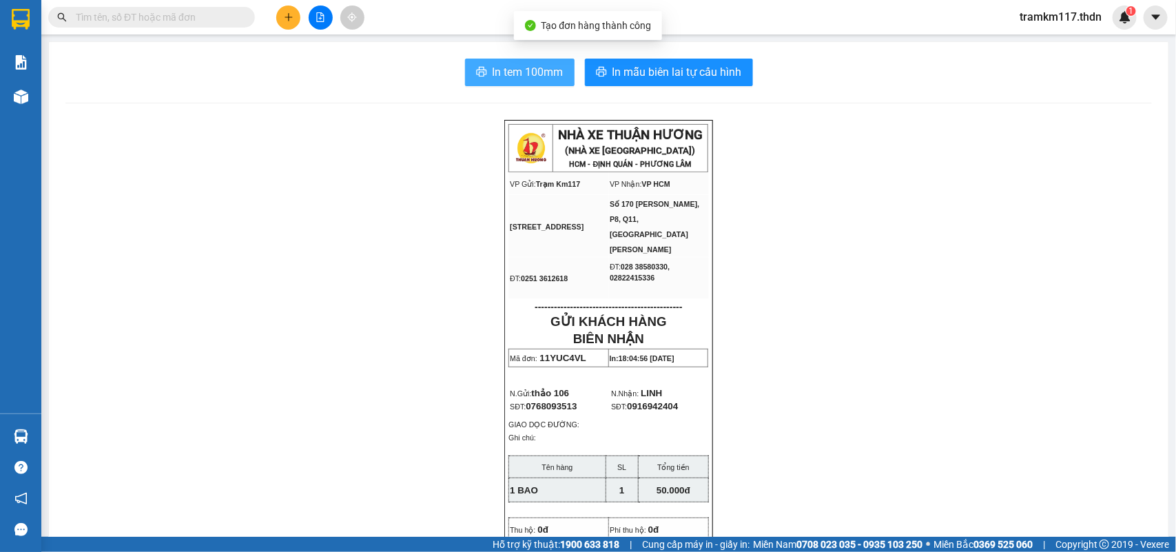
click at [493, 71] on span "In tem 100mm" at bounding box center [528, 71] width 71 height 17
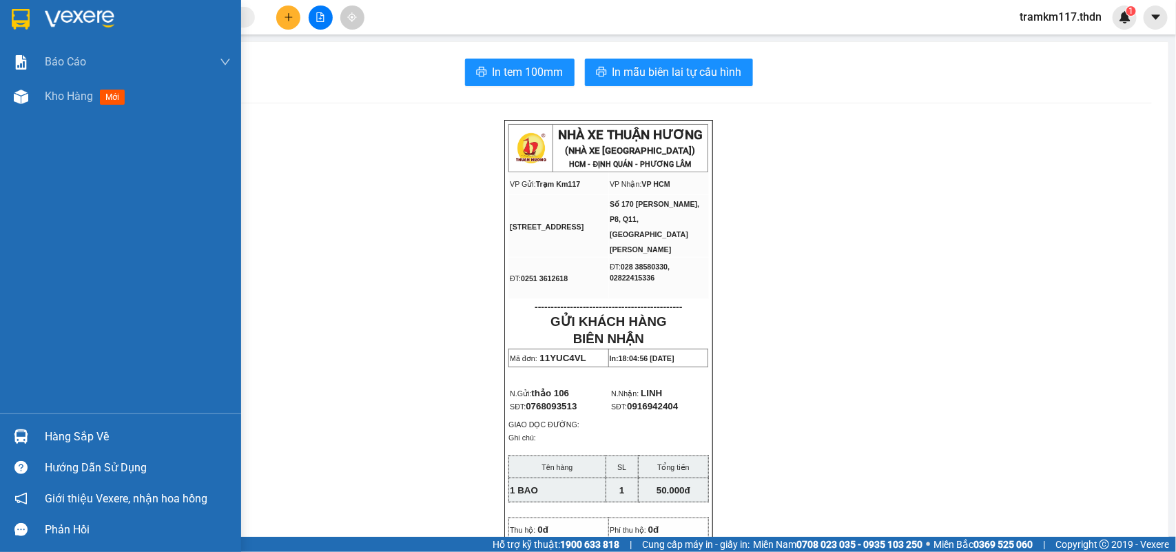
click at [12, 16] on img at bounding box center [21, 19] width 18 height 21
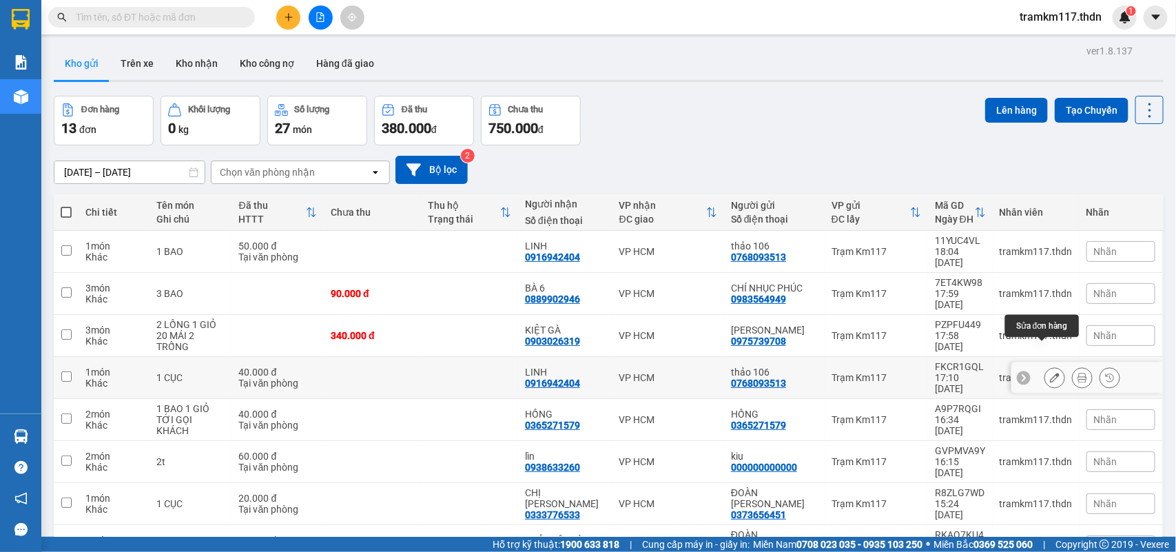
click at [1045, 366] on button at bounding box center [1054, 378] width 19 height 24
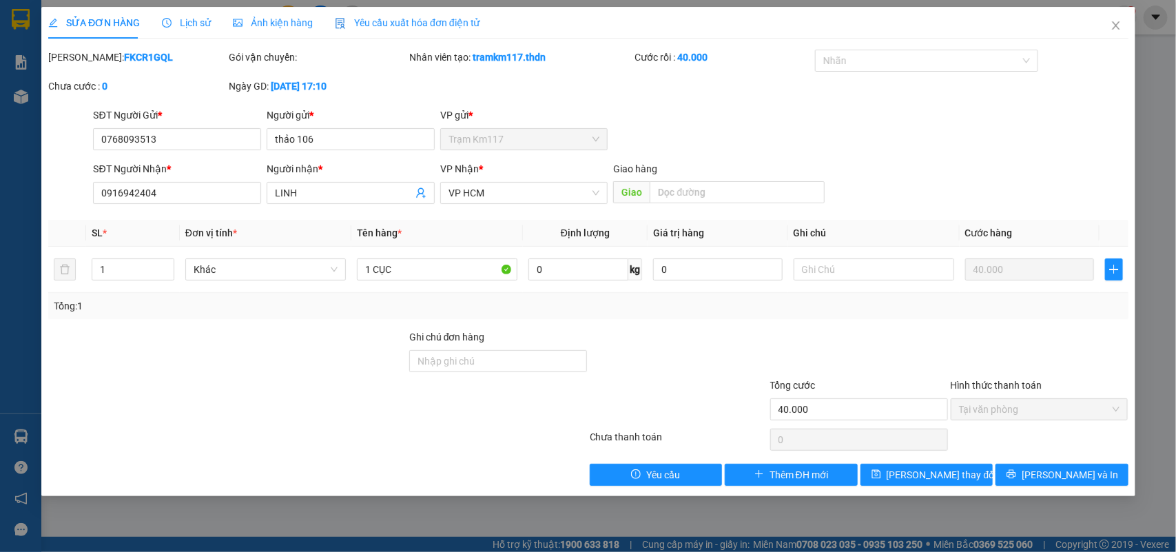
type input "0768093513"
type input "thảo 106"
type input "0916942404"
type input "LINH"
type input "40.000"
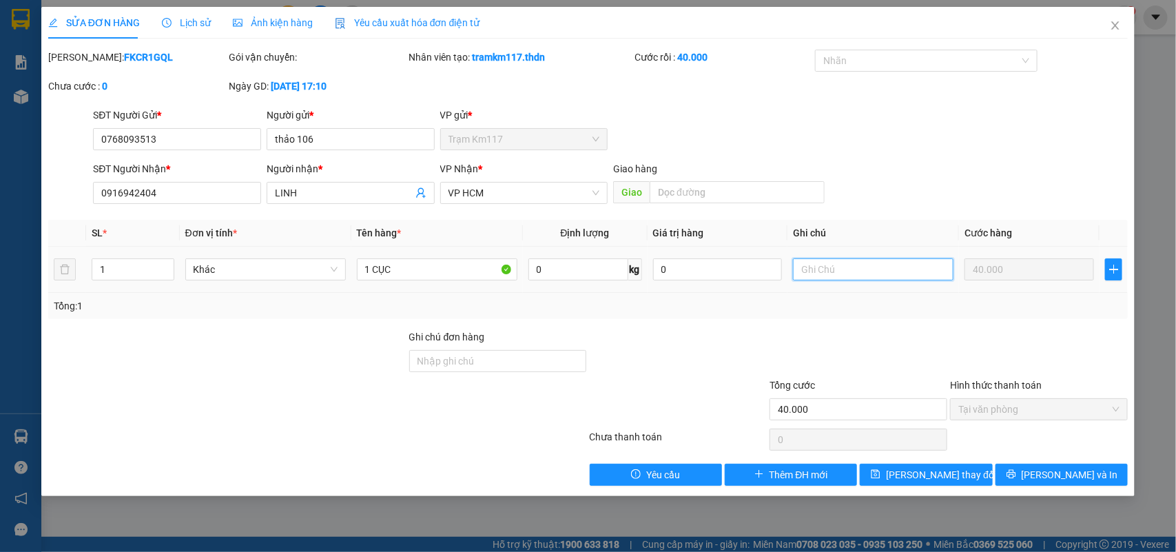
click at [827, 270] on input "text" at bounding box center [873, 269] width 160 height 22
type input "D"
type input "ĐƠN SAI HỦY"
click at [939, 477] on span "[PERSON_NAME] thay đổi" at bounding box center [941, 474] width 110 height 15
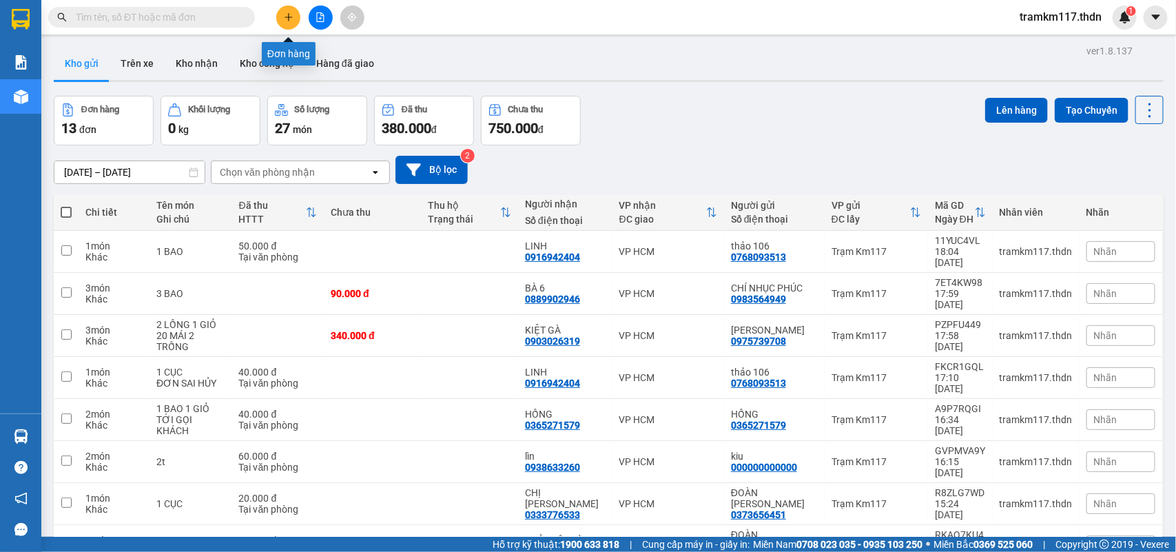
click at [280, 19] on button at bounding box center [288, 18] width 24 height 24
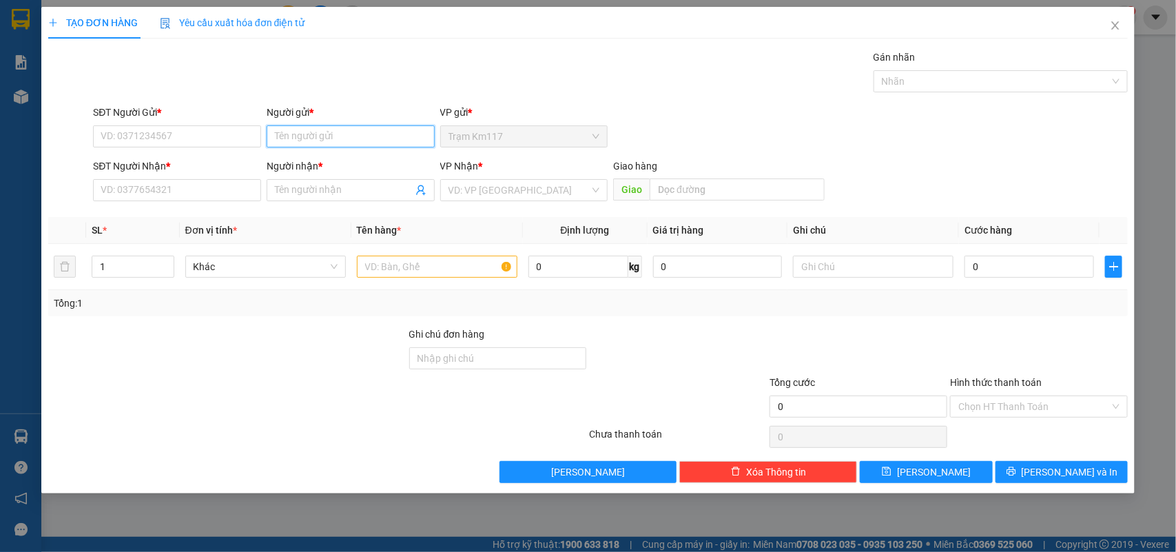
click at [289, 138] on input "Người gửi *" at bounding box center [351, 136] width 168 height 22
type input "DỨNG"
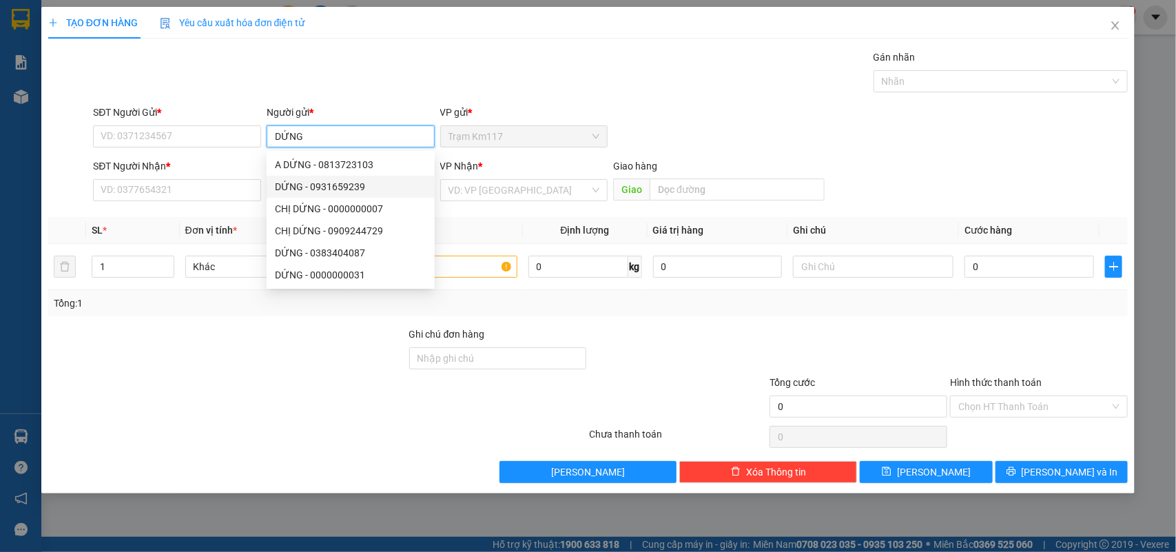
click at [293, 189] on div "DỨNG - 0931659239" at bounding box center [351, 186] width 152 height 15
type input "0931659239"
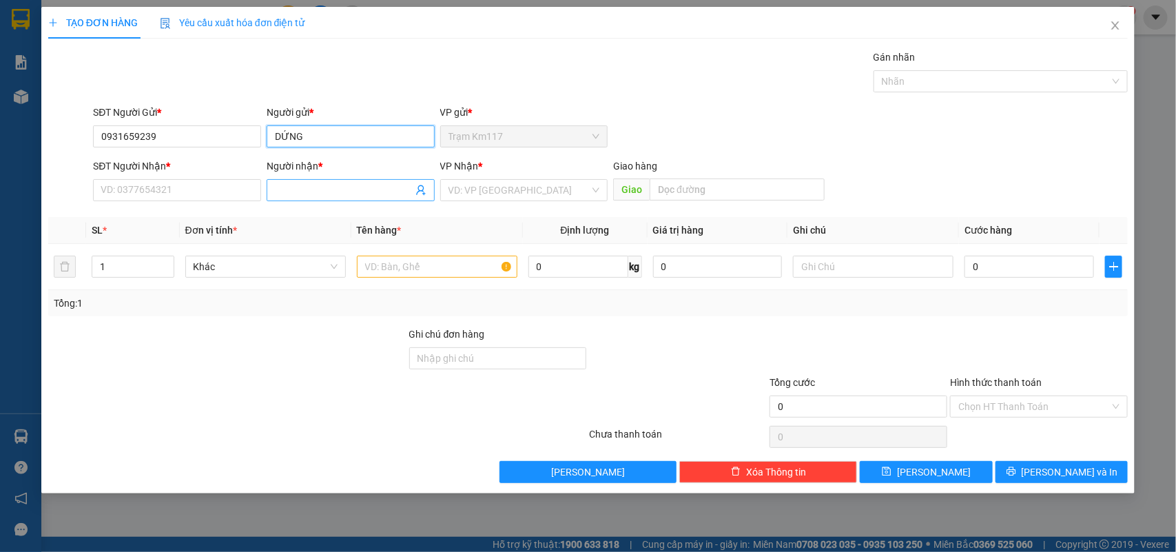
type input "DỨNG"
click at [421, 193] on icon "user-add" at bounding box center [420, 190] width 11 height 11
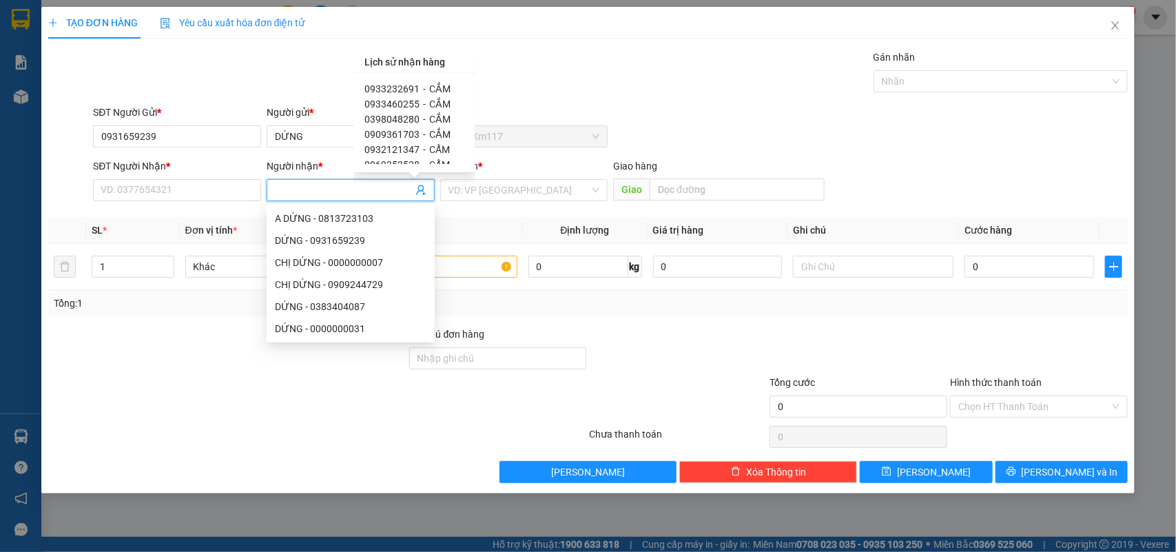
click at [393, 87] on span "0933232691" at bounding box center [391, 88] width 55 height 11
type input "0933232691"
type input "CẮM"
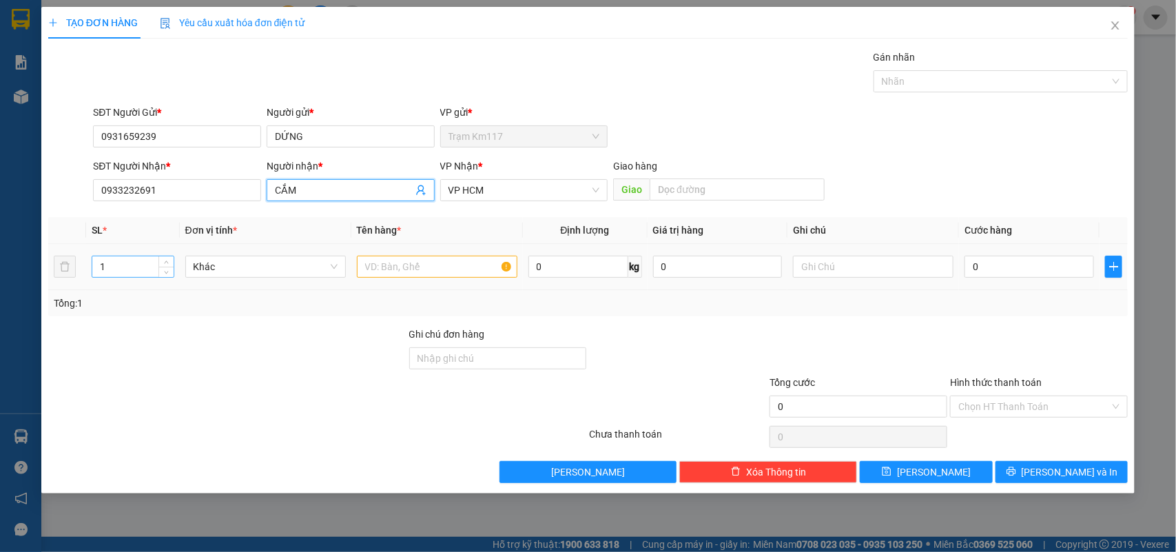
click at [150, 269] on input "1" at bounding box center [132, 266] width 81 height 21
type input "3"
click at [435, 265] on input "text" at bounding box center [437, 267] width 160 height 22
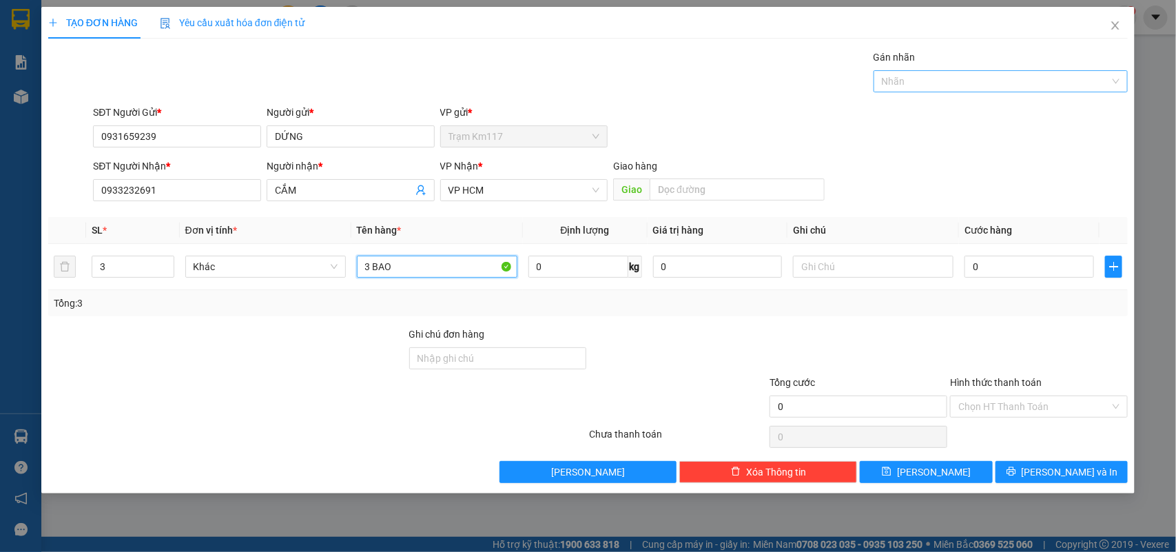
click at [900, 77] on div at bounding box center [994, 81] width 234 height 17
type input "3 BAO"
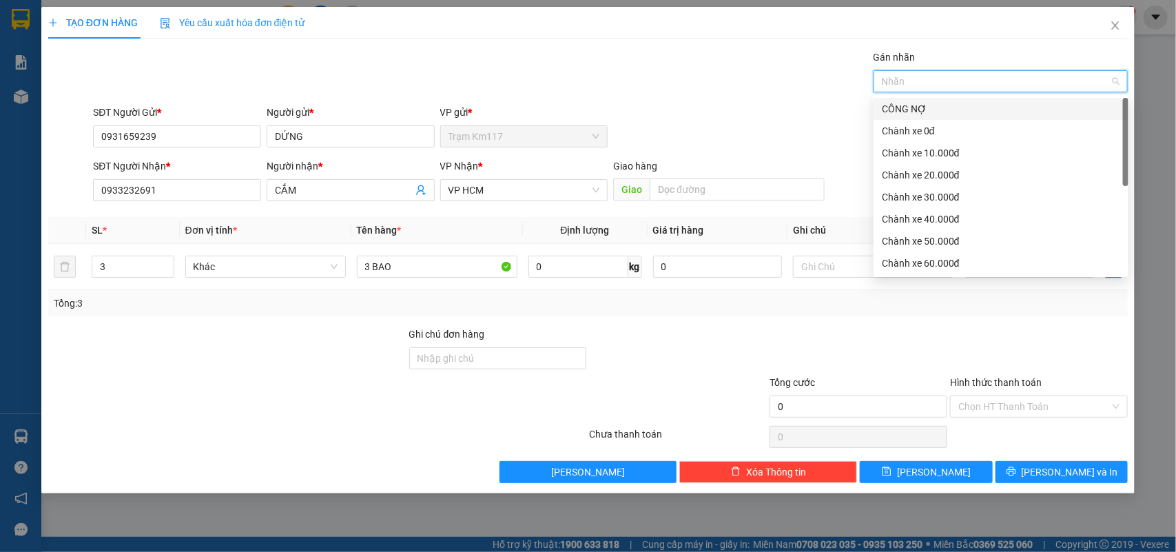
click at [901, 112] on div "CÔNG NỢ" at bounding box center [1001, 108] width 238 height 15
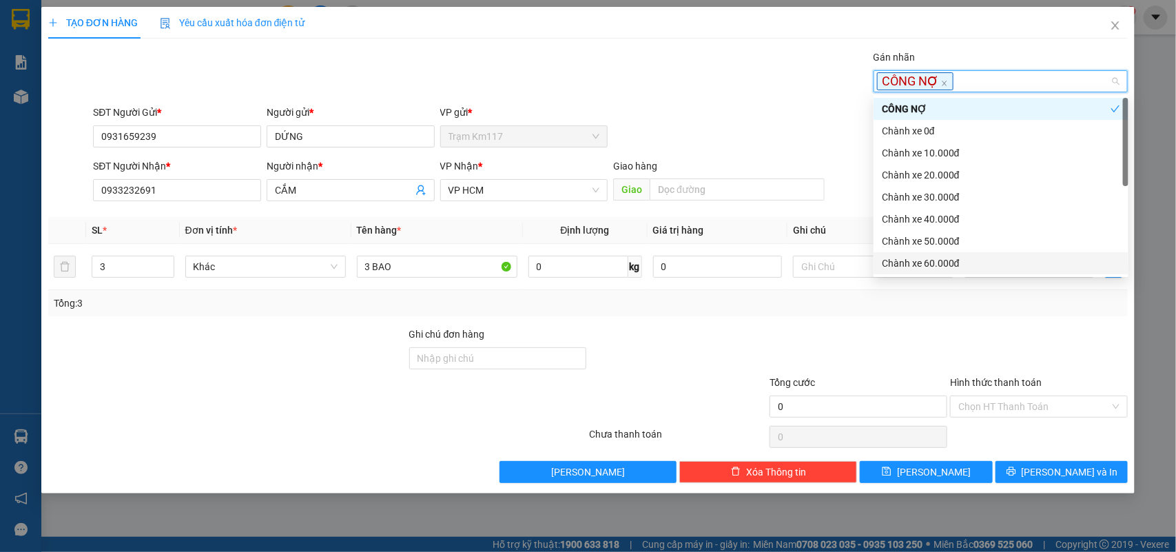
click at [924, 366] on div at bounding box center [858, 351] width 180 height 48
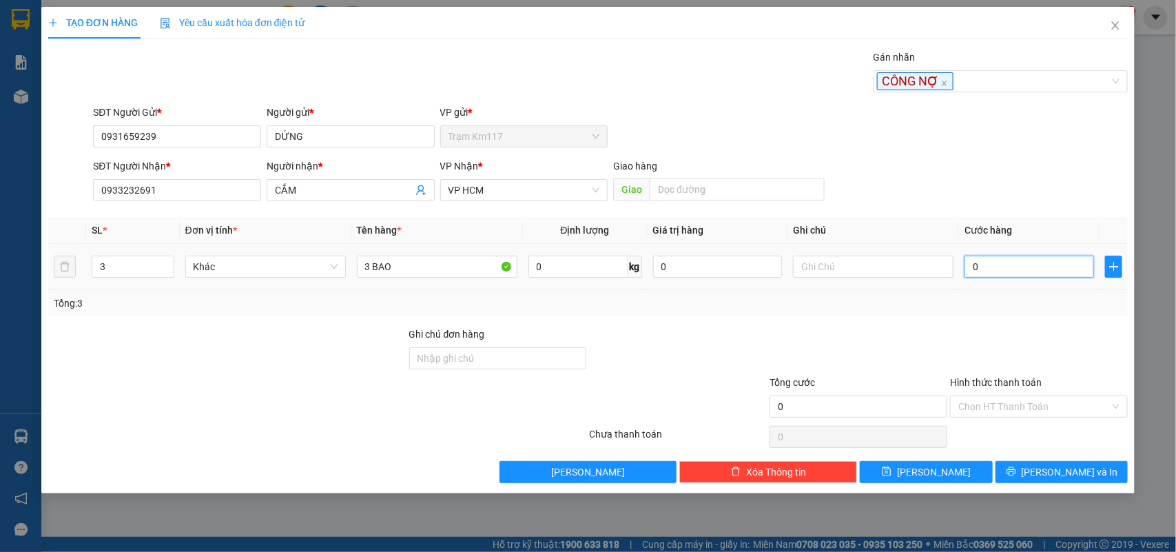
click at [1000, 267] on input "0" at bounding box center [1028, 267] width 129 height 22
type input "2"
type input "21"
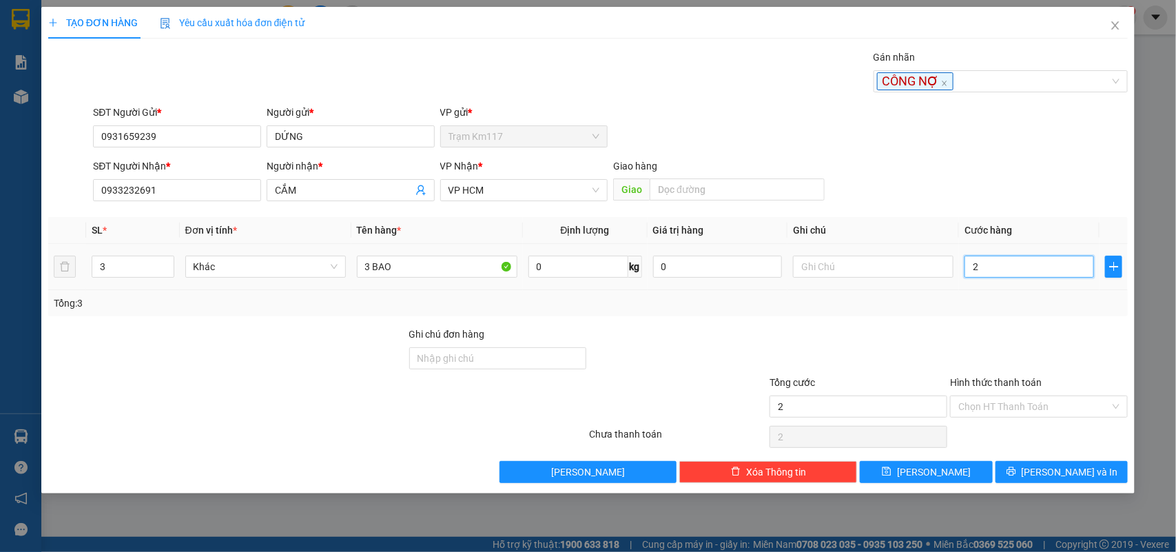
type input "21"
type input "210"
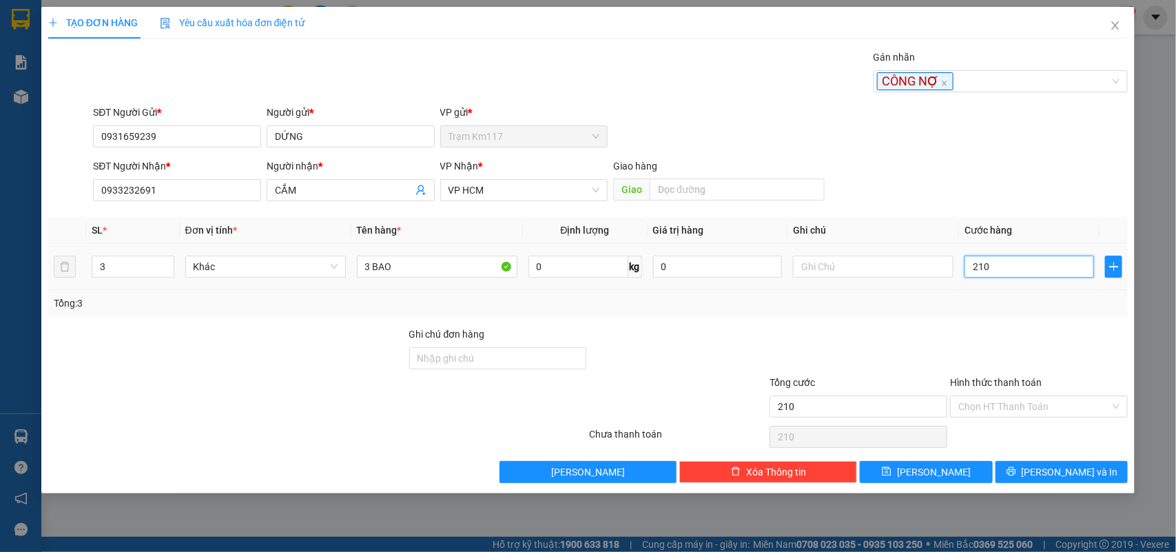
type input "2.100"
type input "21.000"
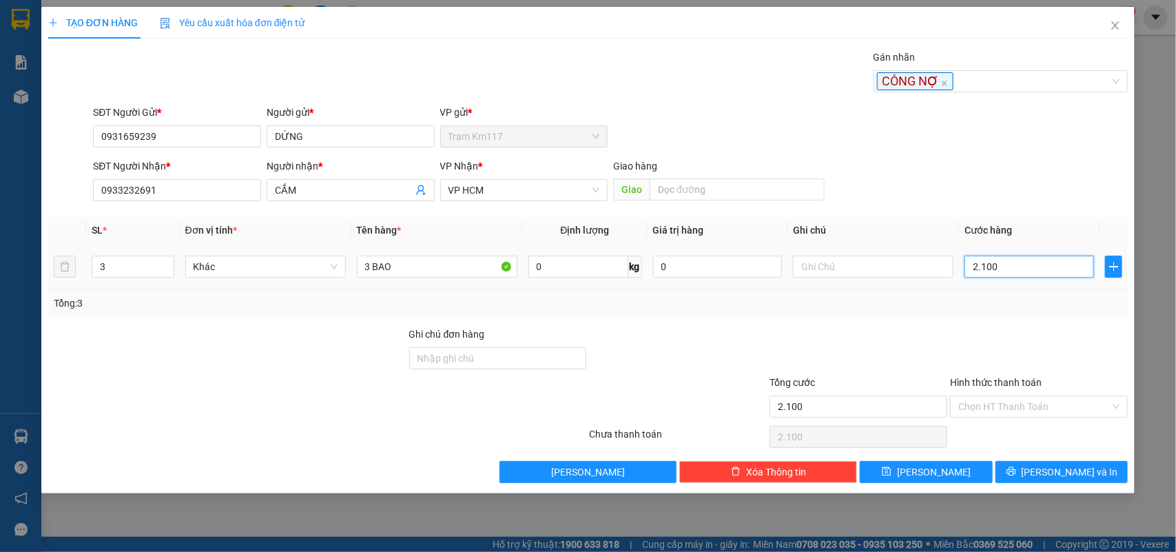
type input "21.000"
type input "210.000"
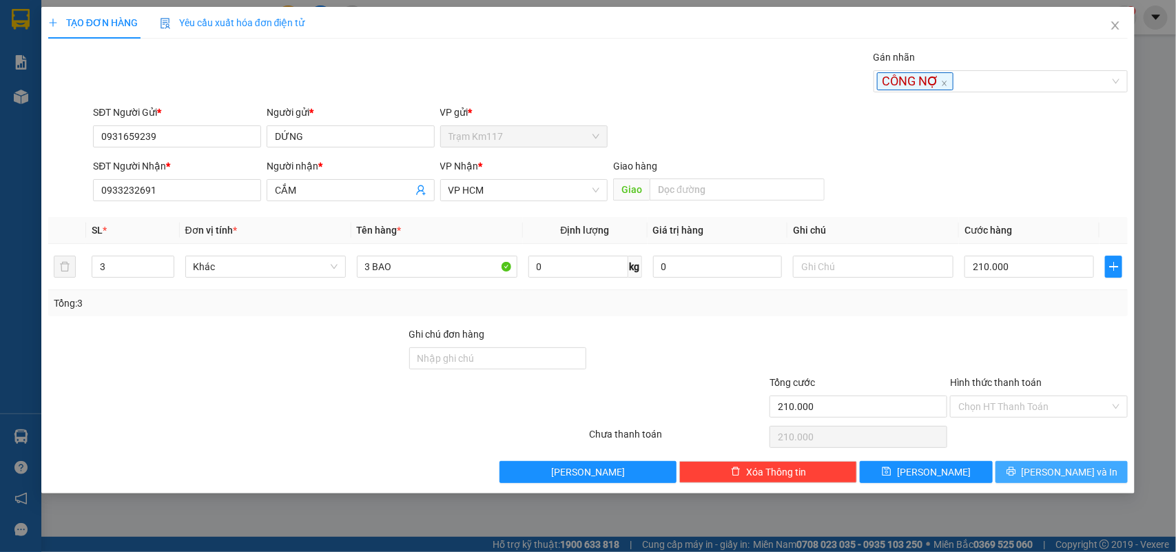
click at [1059, 477] on span "[PERSON_NAME] và In" at bounding box center [1070, 471] width 96 height 15
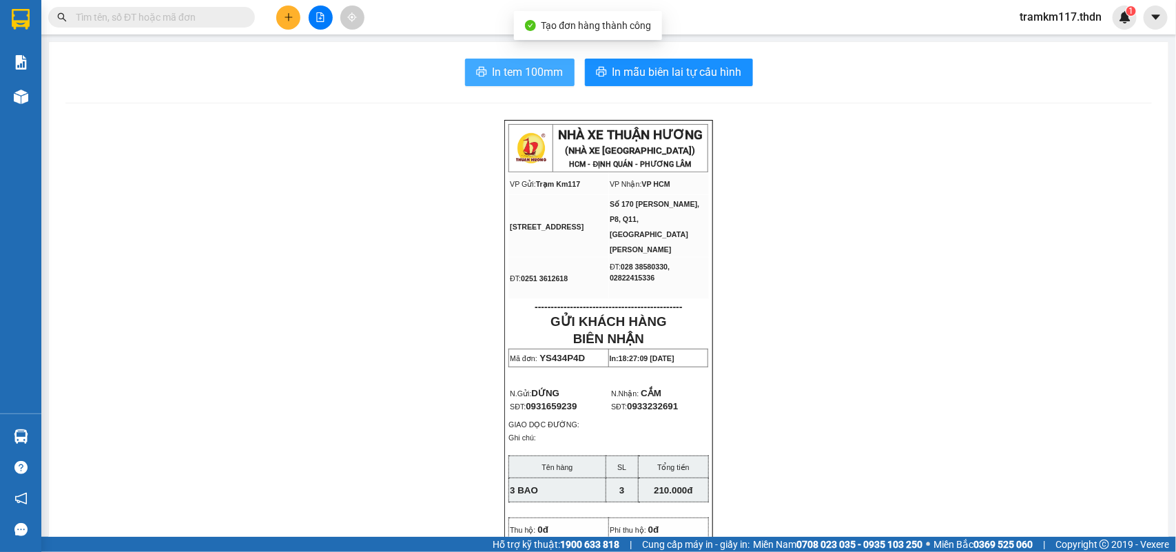
click at [505, 67] on span "In tem 100mm" at bounding box center [528, 71] width 71 height 17
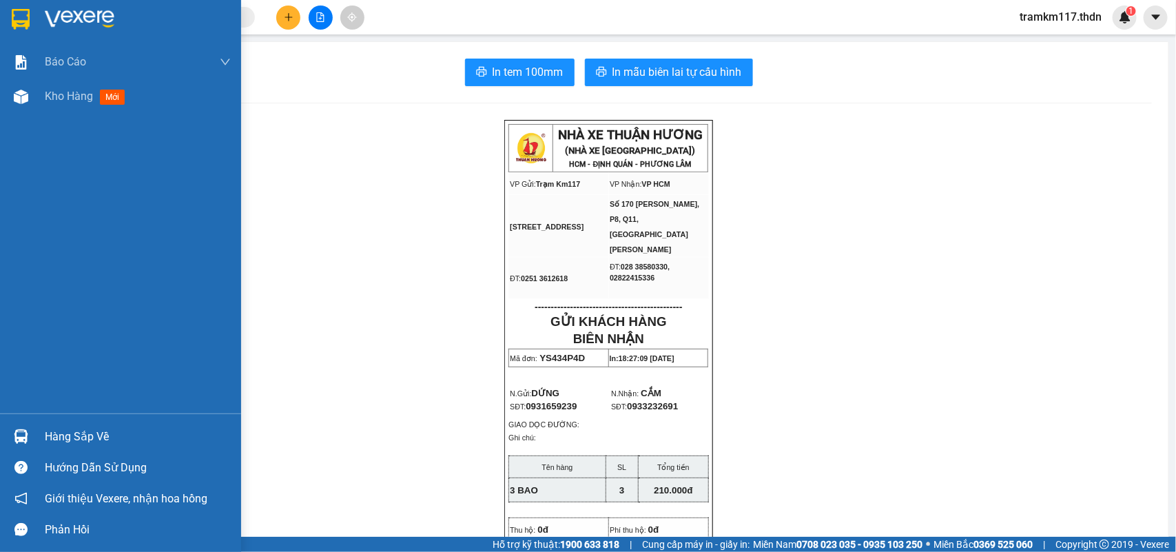
click at [17, 22] on img at bounding box center [21, 19] width 18 height 21
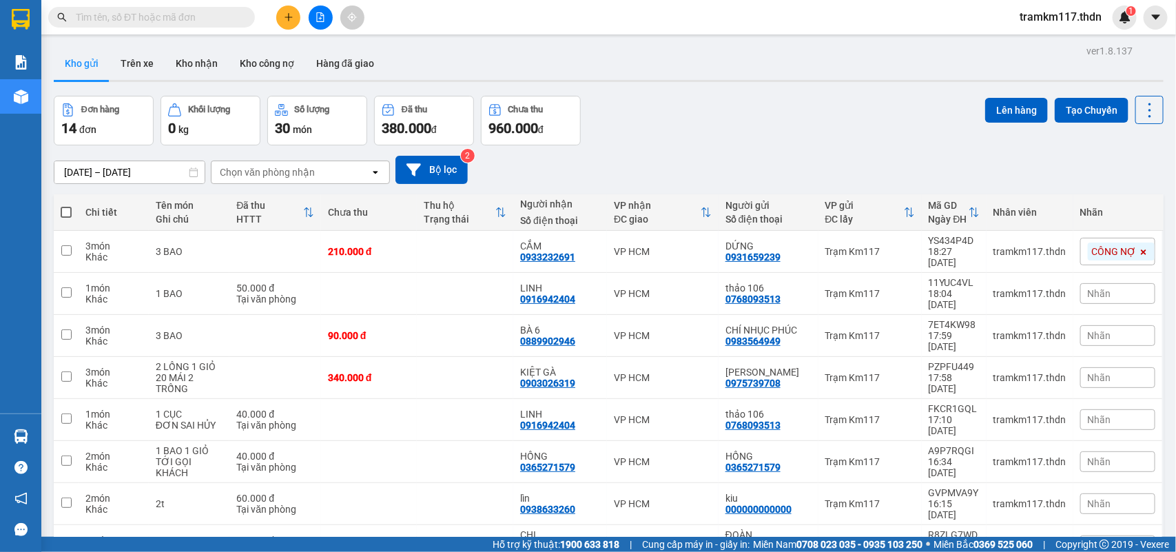
click at [68, 212] on span at bounding box center [66, 212] width 11 height 11
click at [66, 205] on input "checkbox" at bounding box center [66, 205] width 0 height 0
checkbox input "true"
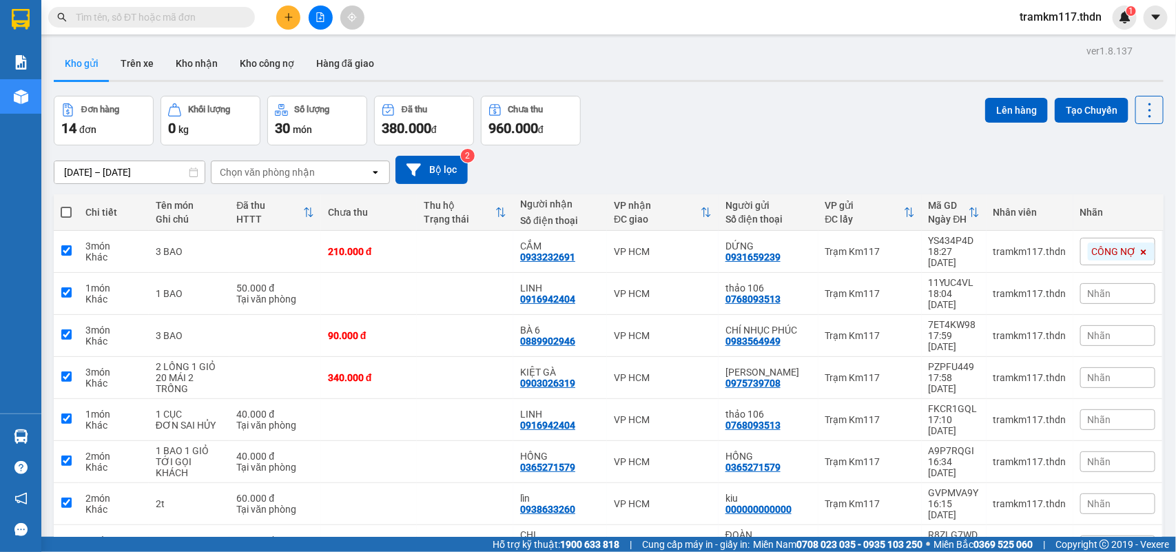
checkbox input "true"
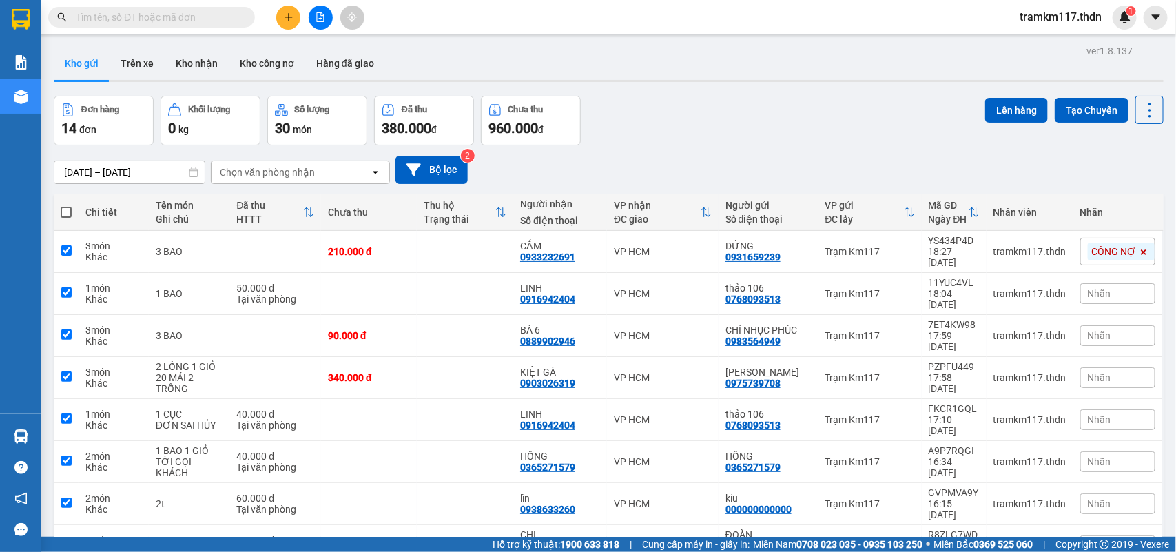
checkbox input "true"
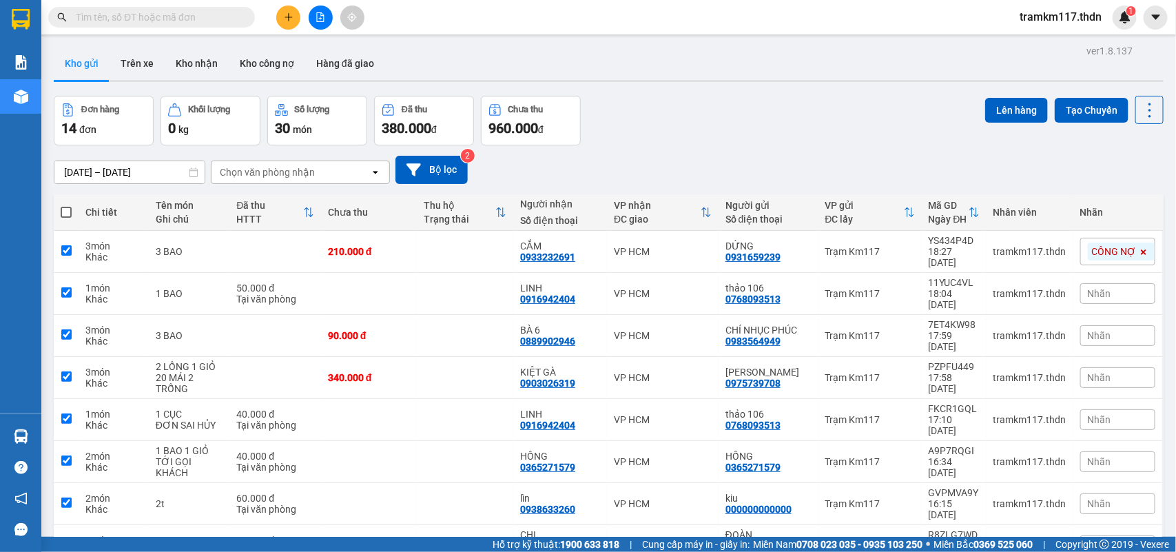
checkbox input "true"
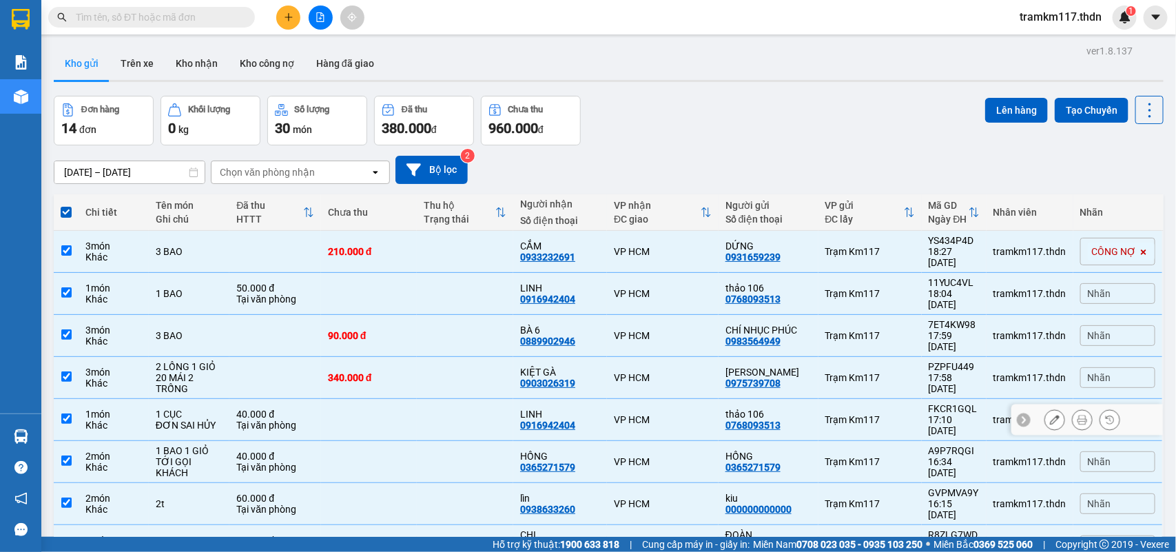
click at [62, 413] on input "checkbox" at bounding box center [66, 418] width 10 height 10
checkbox input "false"
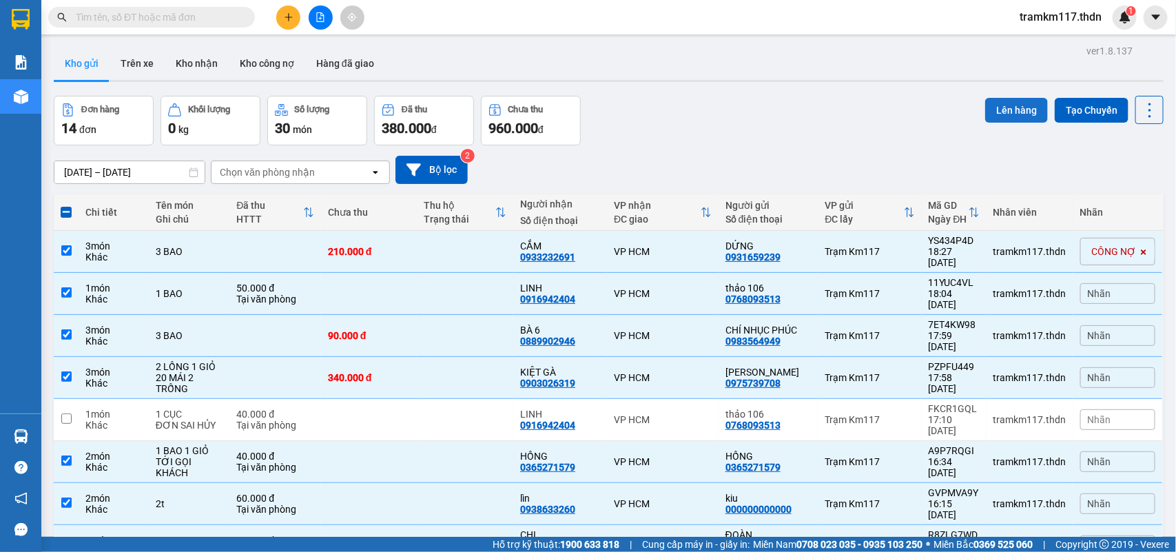
click at [993, 107] on button "Lên hàng" at bounding box center [1016, 110] width 63 height 25
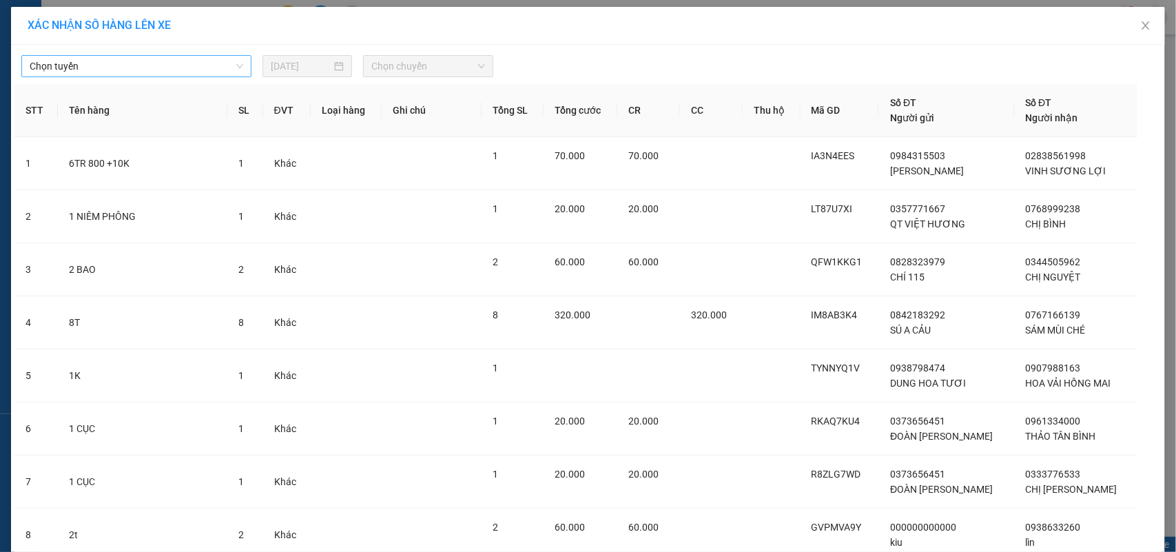
click at [156, 72] on span "Chọn tuyến" at bounding box center [137, 66] width 214 height 21
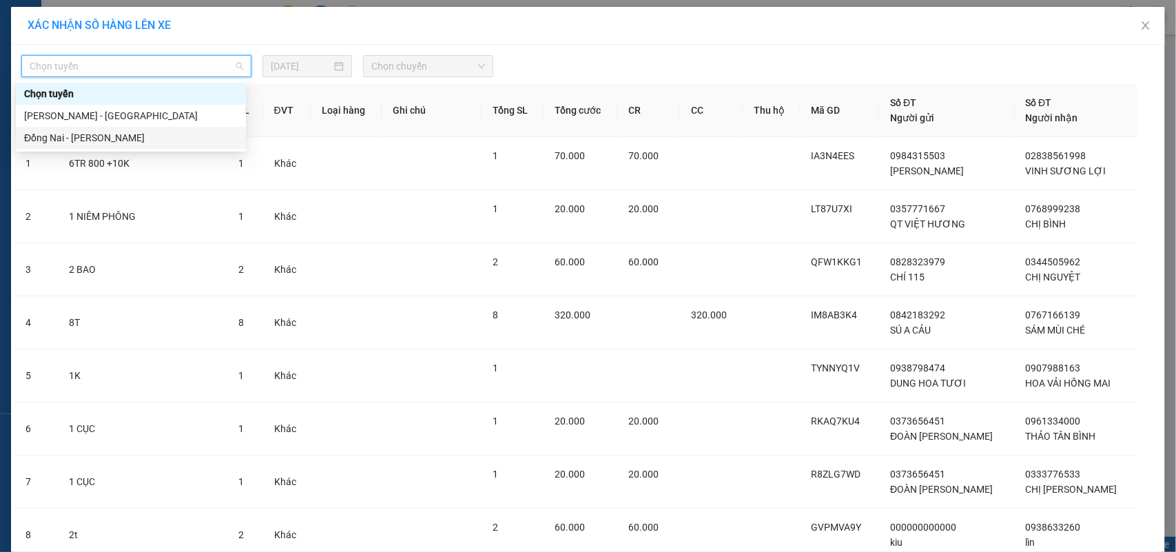
click at [70, 136] on div "Đồng Nai - [PERSON_NAME]" at bounding box center [131, 137] width 214 height 15
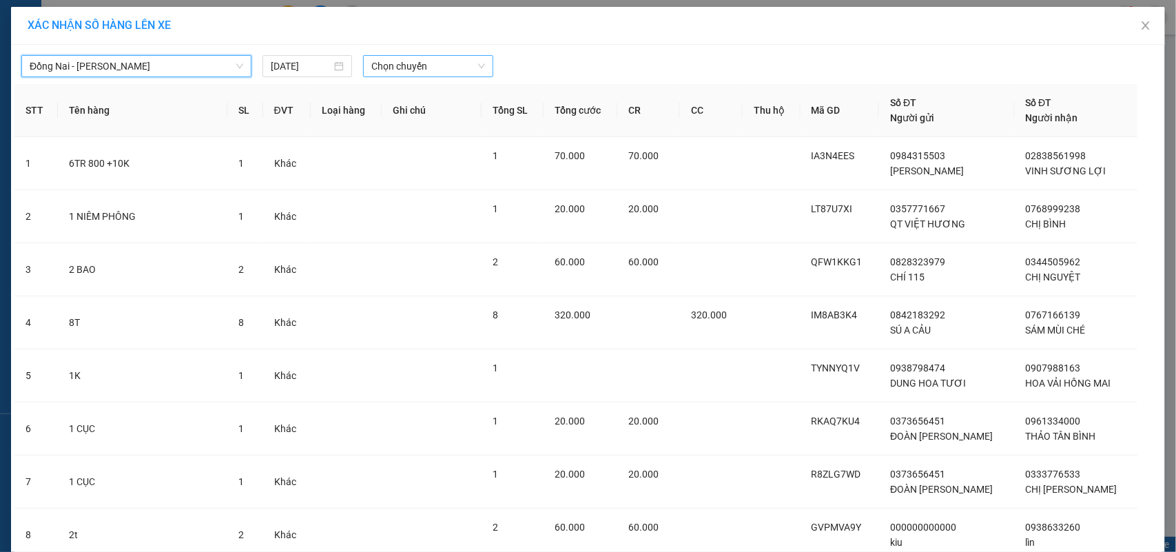
click at [386, 63] on span "Chọn chuyến" at bounding box center [427, 66] width 113 height 21
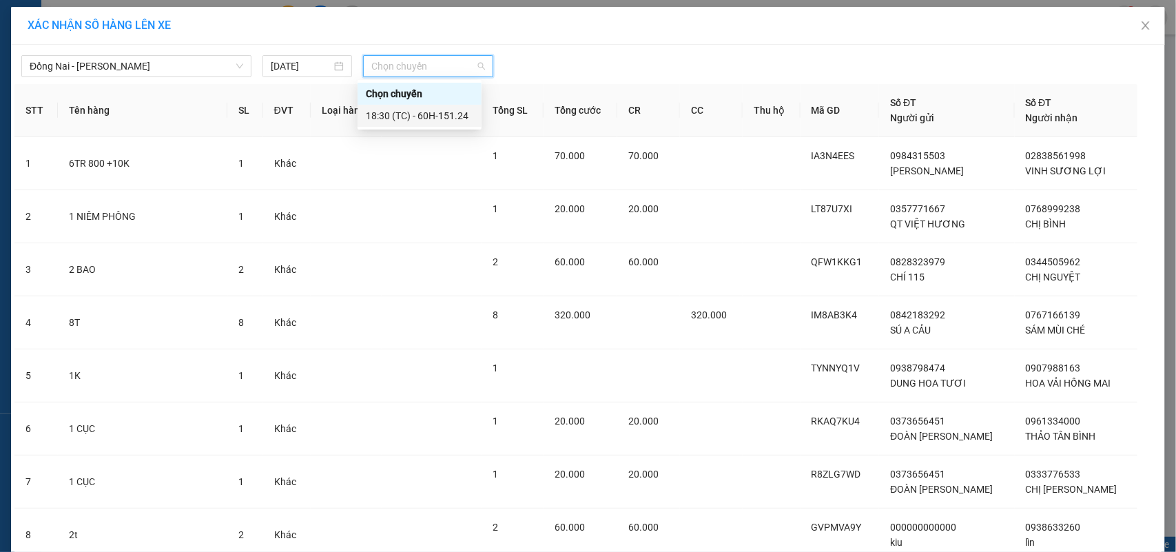
click at [384, 111] on div "18:30 (TC) - 60H-151.24" at bounding box center [419, 115] width 107 height 15
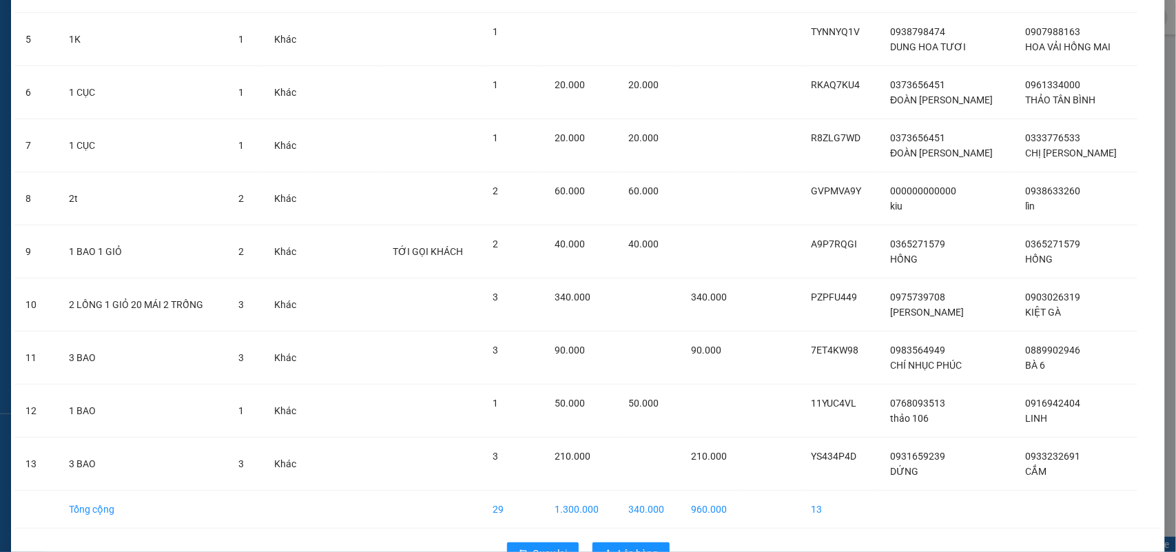
scroll to position [386, 0]
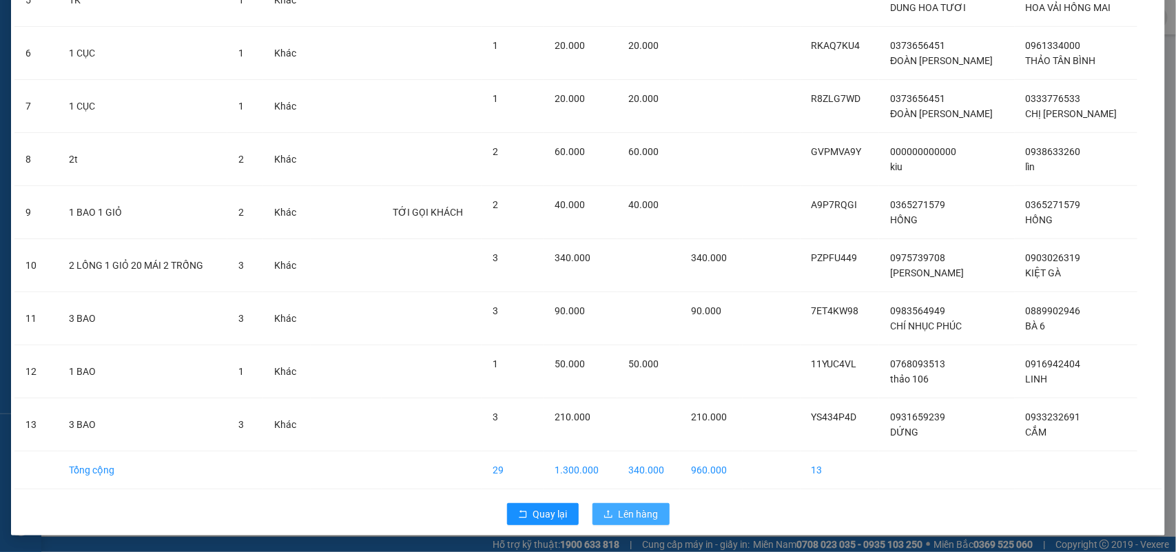
click at [620, 511] on span "Lên hàng" at bounding box center [639, 513] width 40 height 15
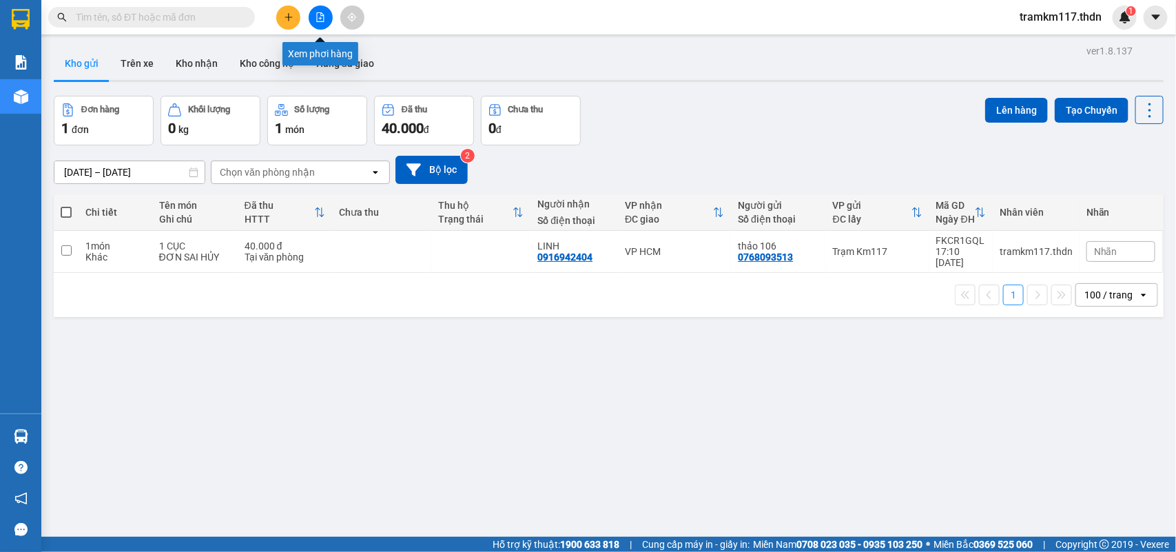
click at [315, 18] on icon "file-add" at bounding box center [320, 17] width 10 height 10
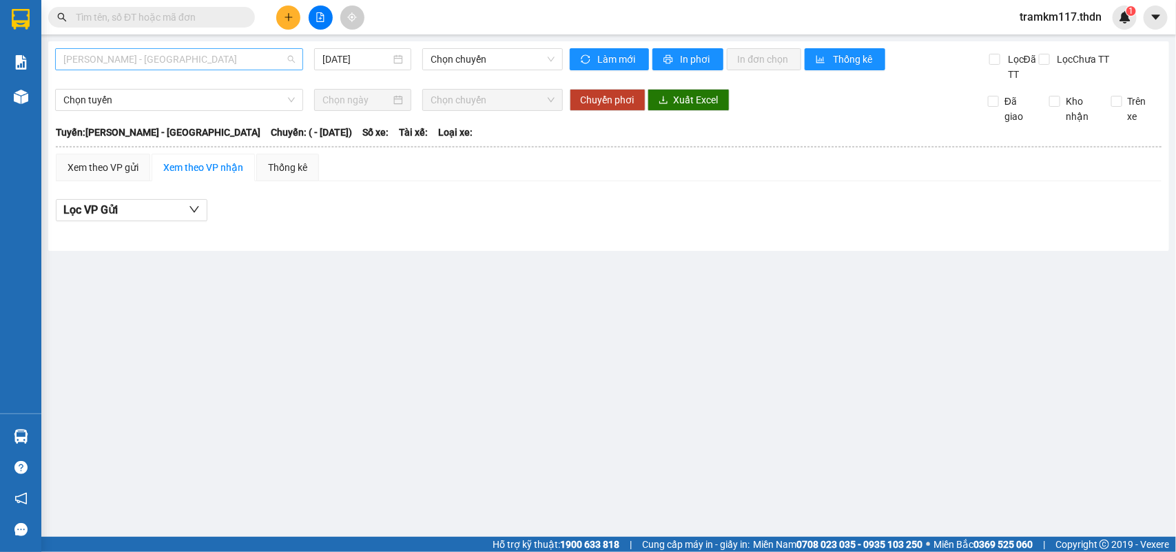
click at [200, 57] on span "[PERSON_NAME] - [GEOGRAPHIC_DATA]" at bounding box center [178, 59] width 231 height 21
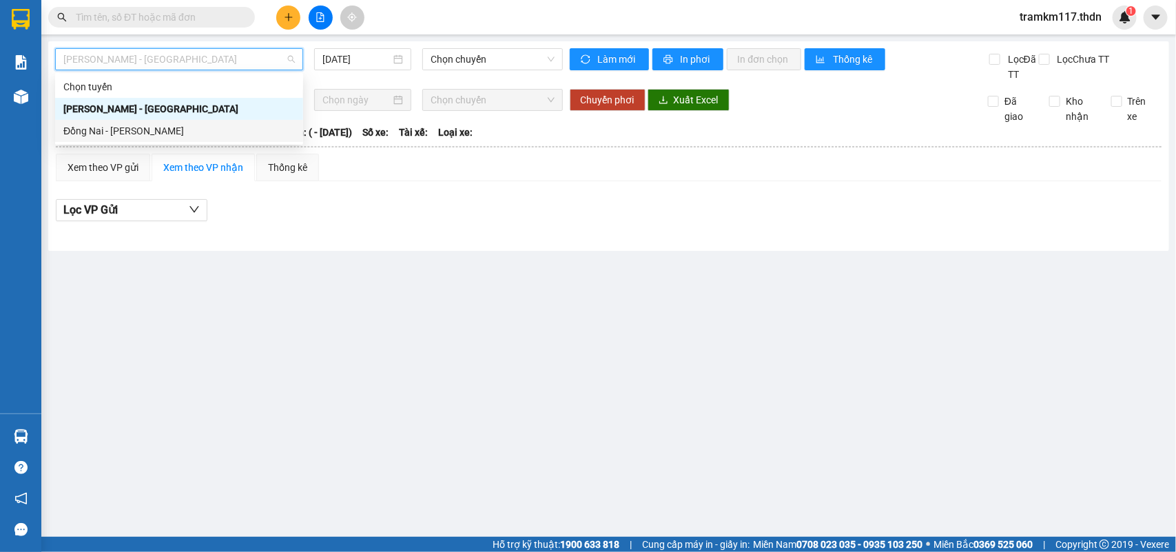
click at [138, 131] on div "Đồng Nai - [PERSON_NAME]" at bounding box center [178, 130] width 231 height 15
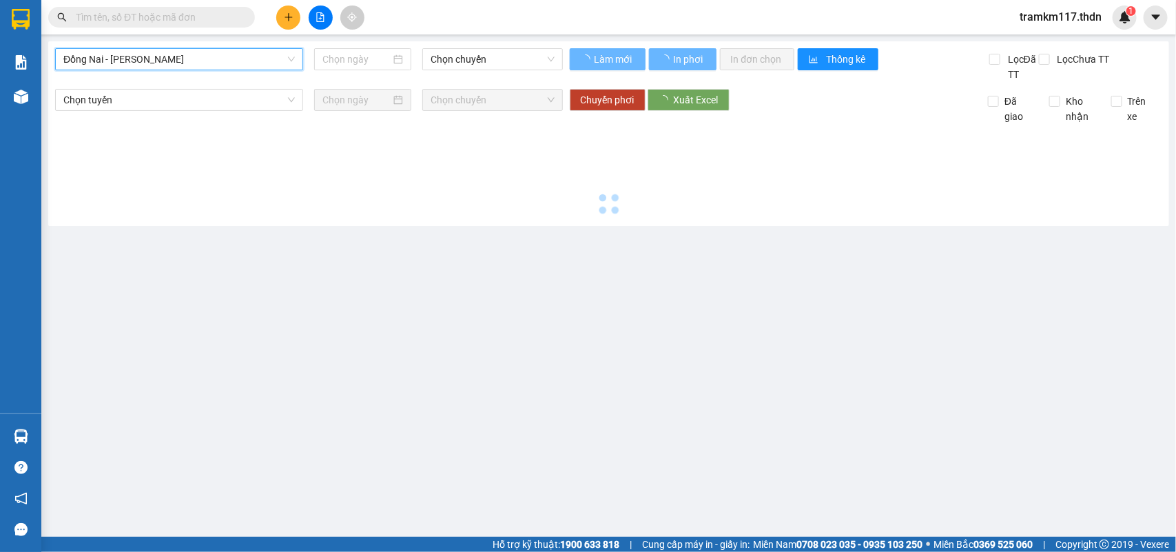
type input "[DATE]"
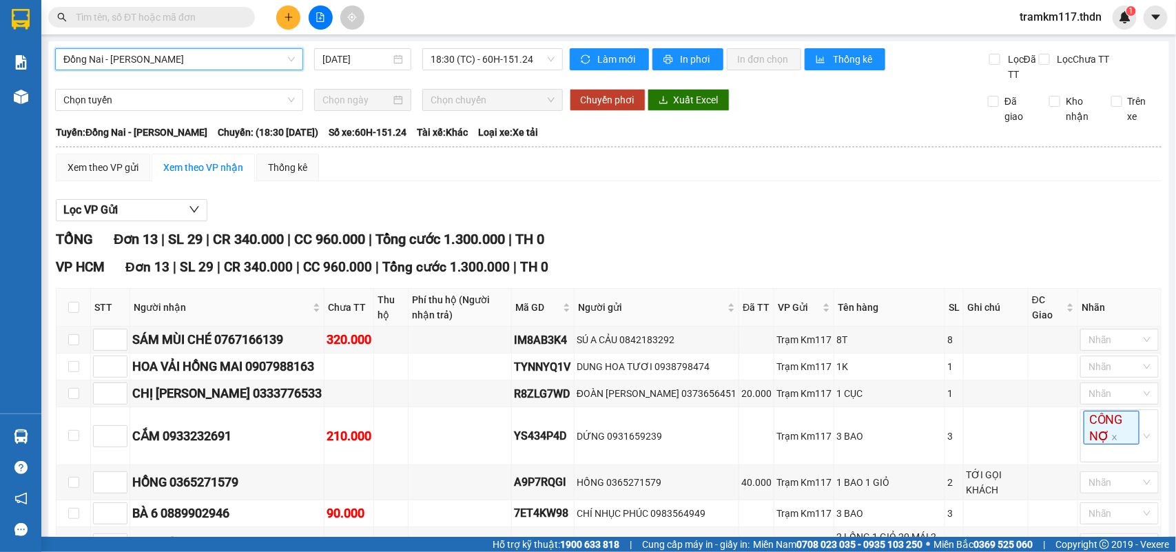
click at [198, 55] on span "Đồng Nai - [PERSON_NAME]" at bounding box center [178, 59] width 231 height 21
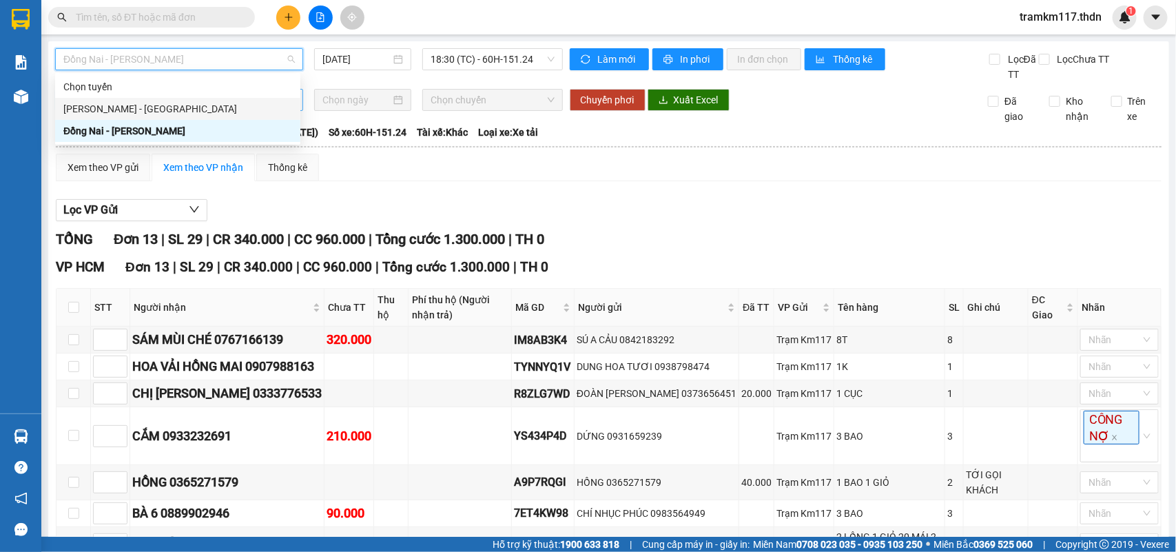
click at [136, 109] on div "[PERSON_NAME] - [GEOGRAPHIC_DATA]" at bounding box center [177, 108] width 229 height 15
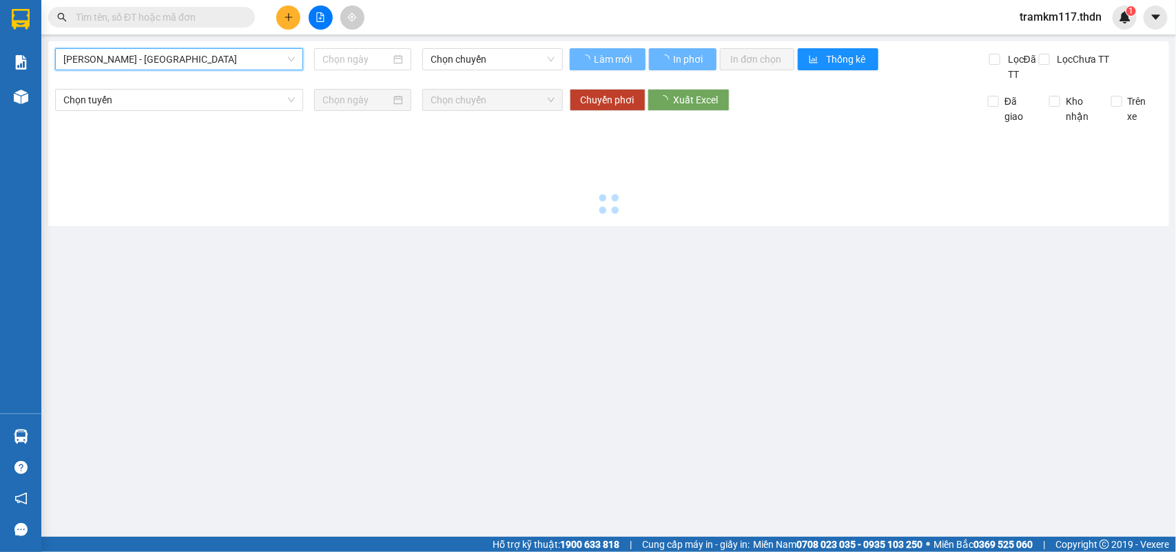
type input "[DATE]"
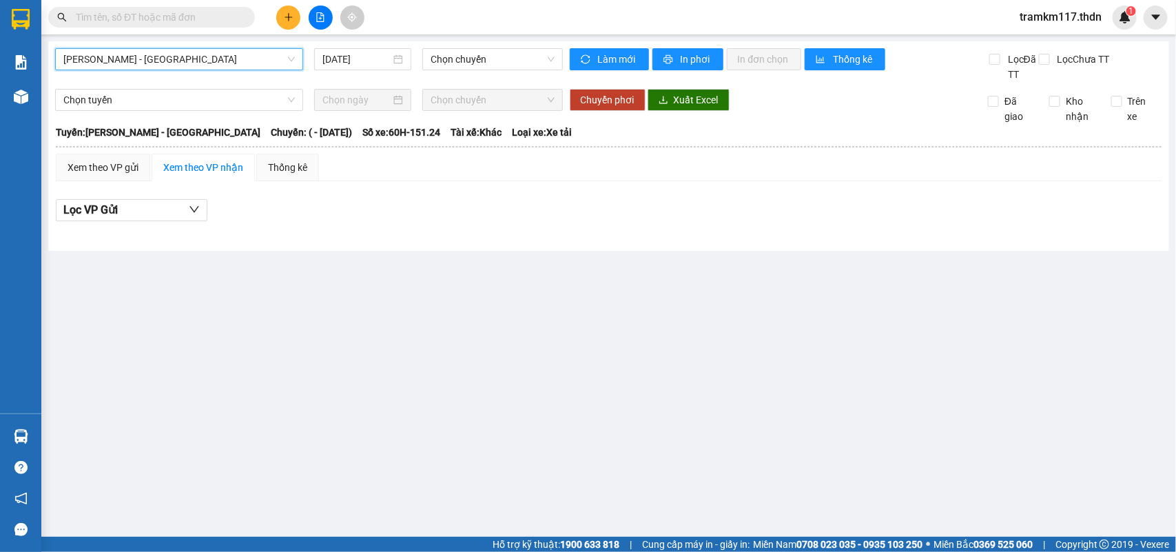
click at [195, 63] on span "[PERSON_NAME] - [GEOGRAPHIC_DATA]" at bounding box center [178, 59] width 231 height 21
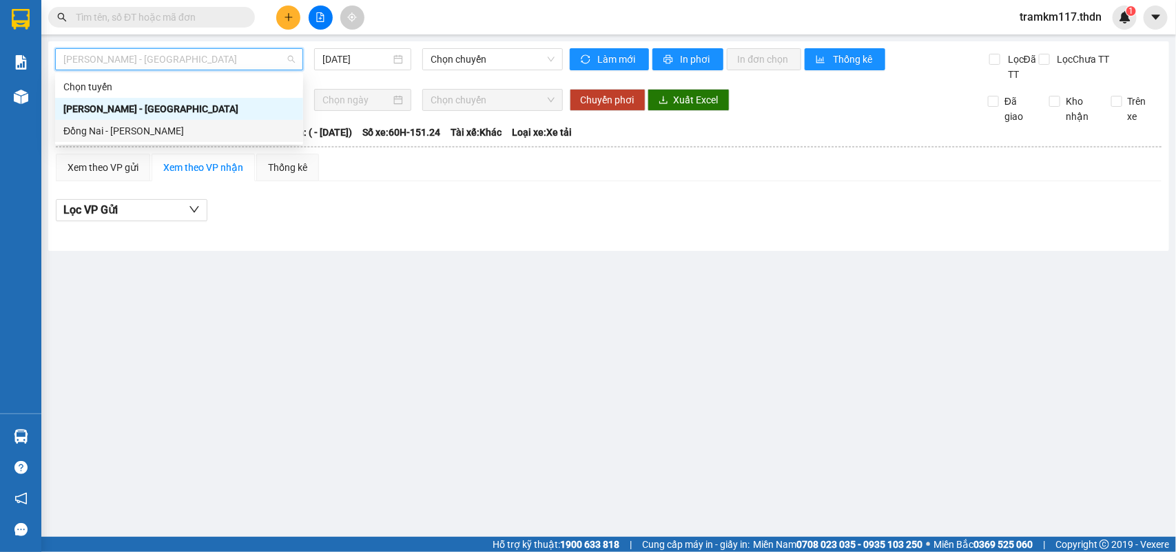
click at [145, 125] on div "Đồng Nai - [PERSON_NAME]" at bounding box center [178, 130] width 231 height 15
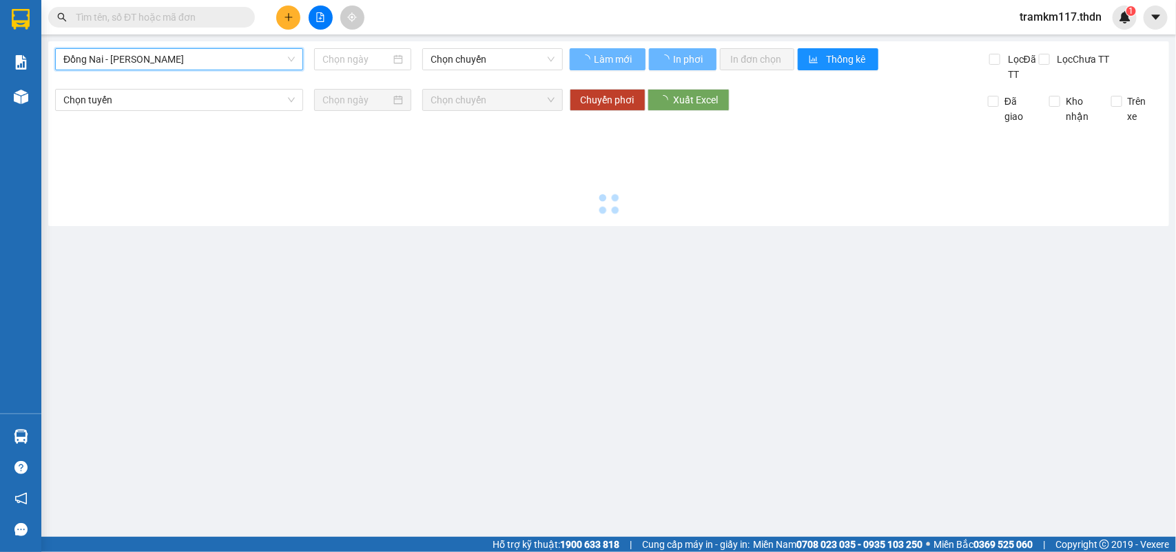
type input "[DATE]"
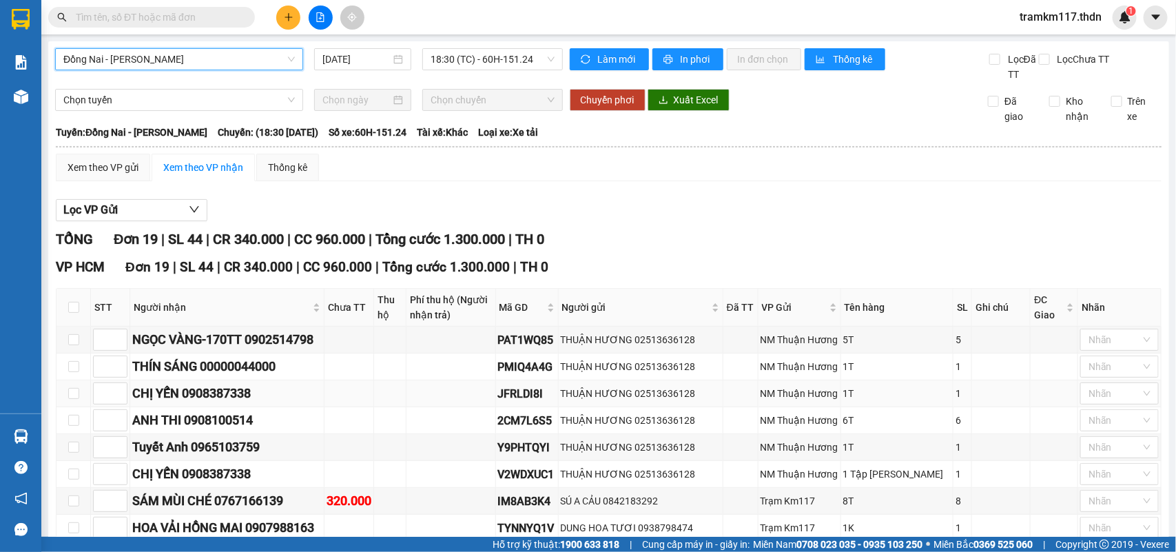
scroll to position [86, 0]
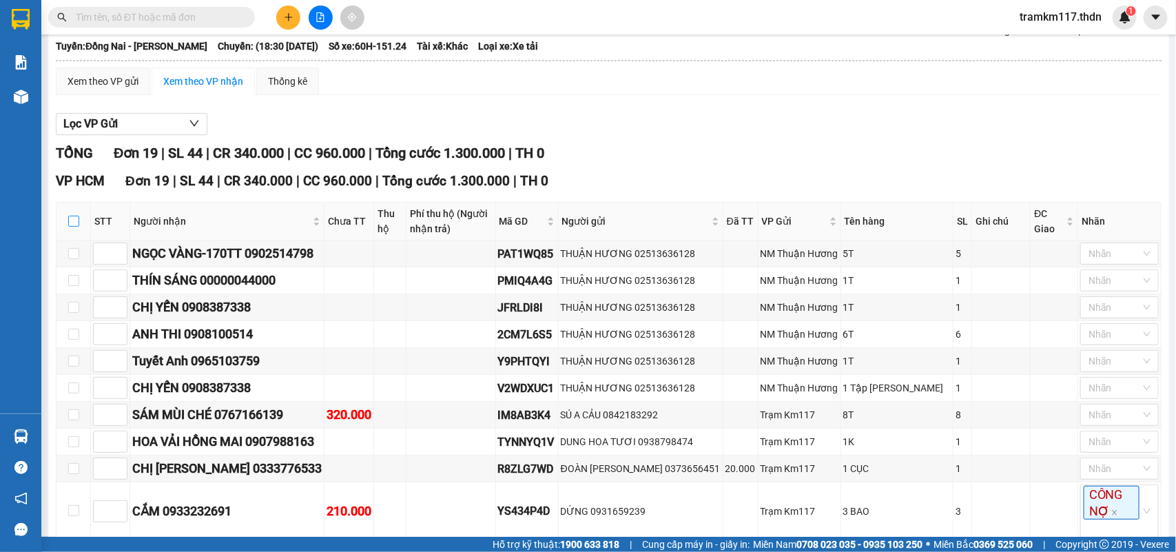
click at [73, 220] on input "checkbox" at bounding box center [73, 221] width 11 height 11
checkbox input "true"
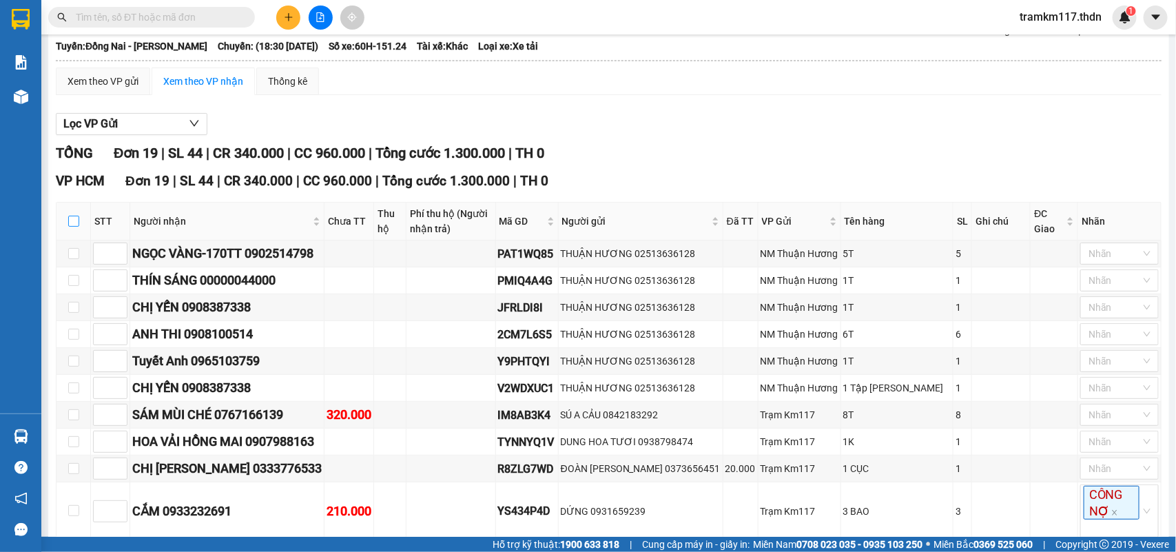
checkbox input "true"
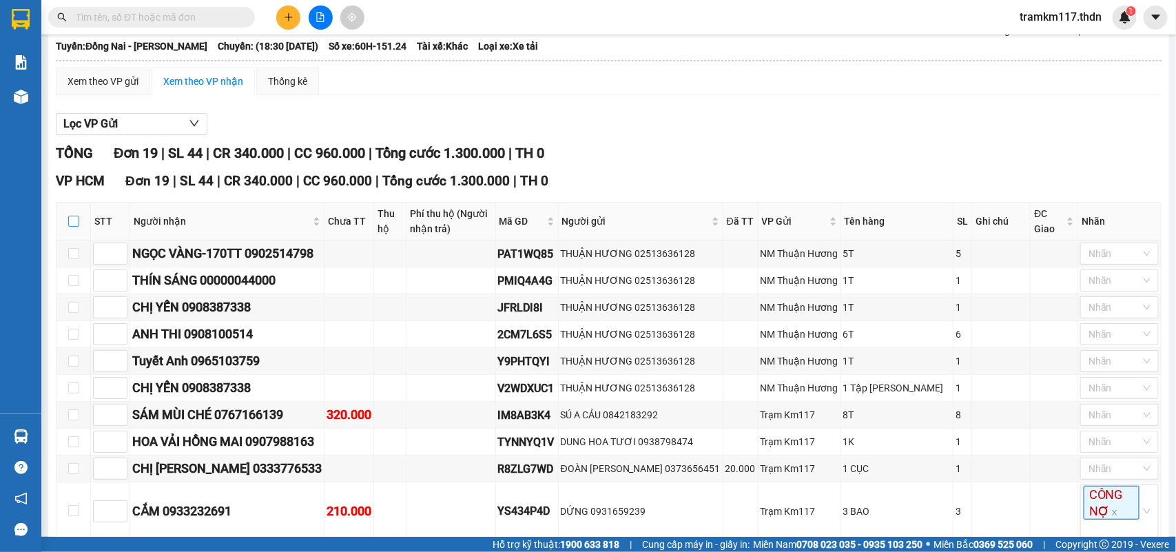
checkbox input "true"
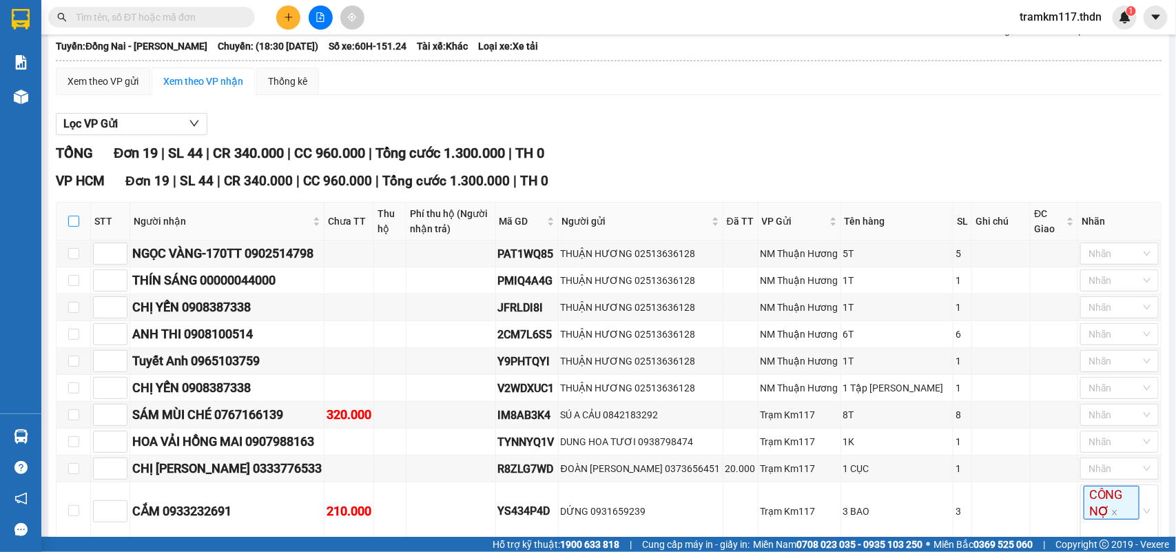
checkbox input "true"
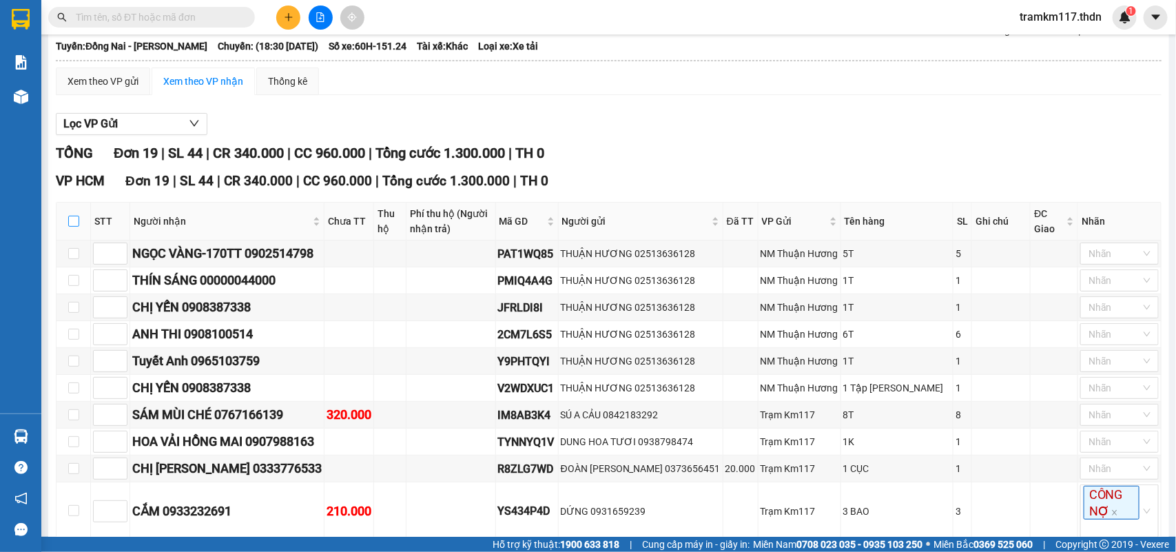
checkbox input "true"
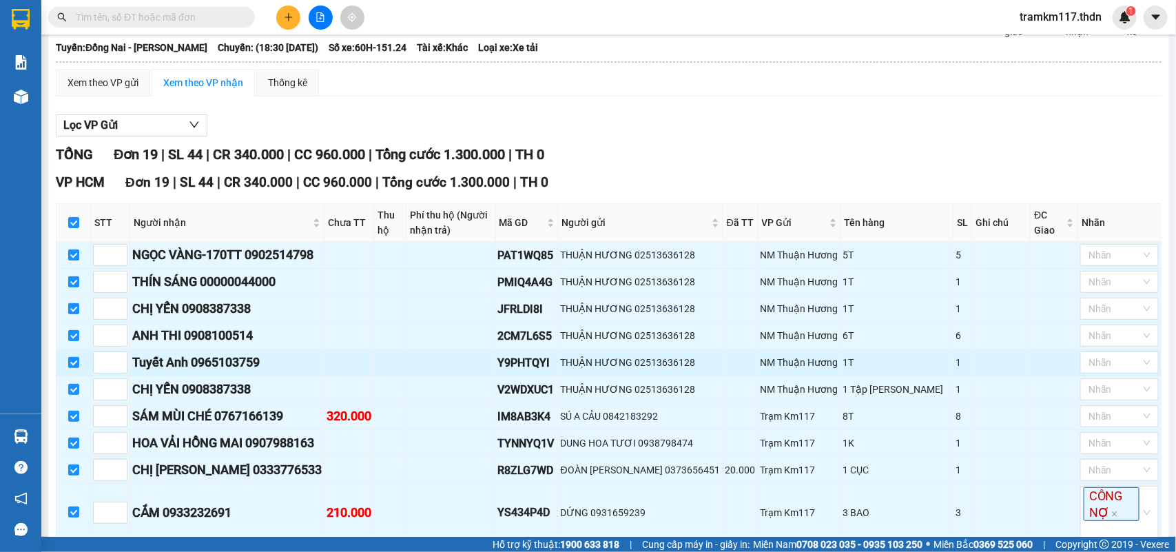
scroll to position [0, 0]
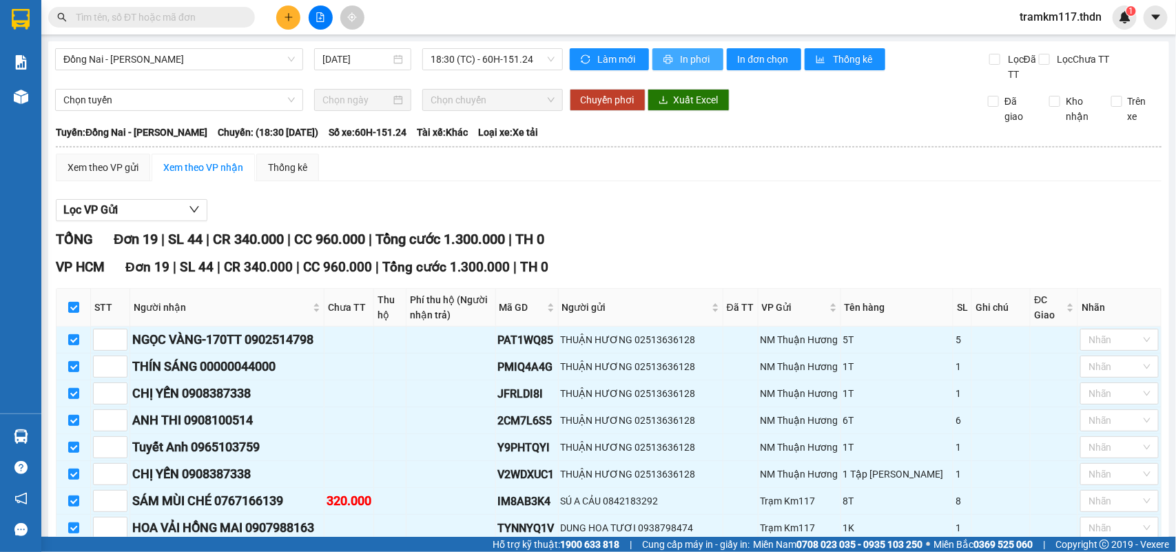
click at [687, 59] on span "In phơi" at bounding box center [697, 59] width 32 height 15
click at [681, 57] on span "In phơi" at bounding box center [697, 59] width 32 height 15
